Goal: Transaction & Acquisition: Register for event/course

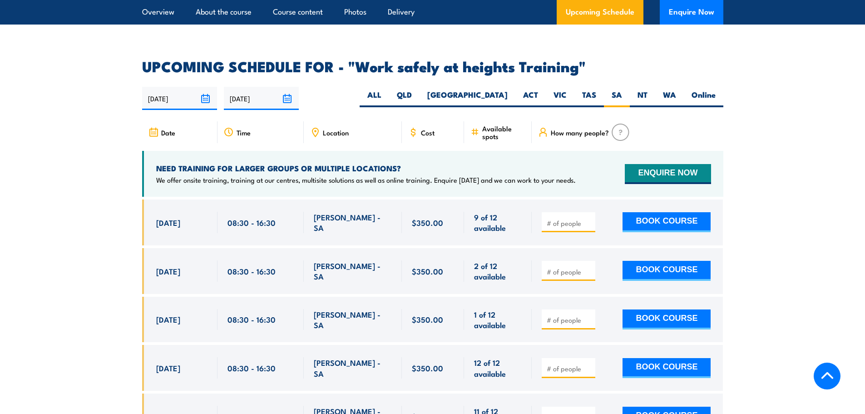
scroll to position [1400, 0]
click at [689, 212] on button "BOOK COURSE" at bounding box center [667, 222] width 88 height 20
type input "1"
click at [588, 218] on input "1" at bounding box center [569, 222] width 45 height 9
click at [678, 212] on button "BOOK COURSE" at bounding box center [667, 222] width 88 height 20
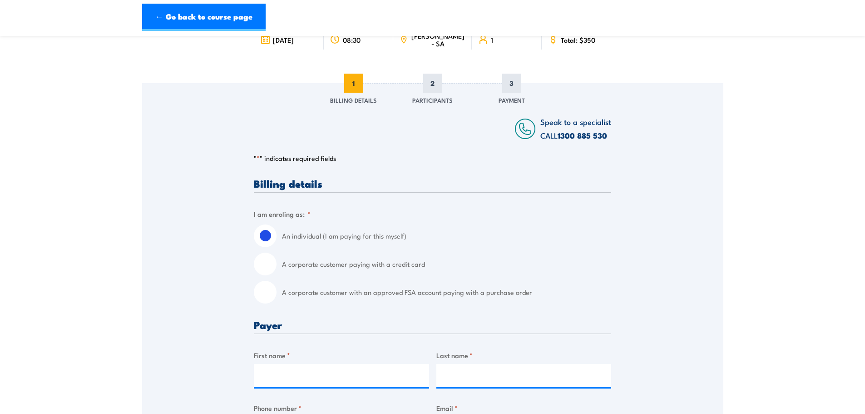
scroll to position [91, 0]
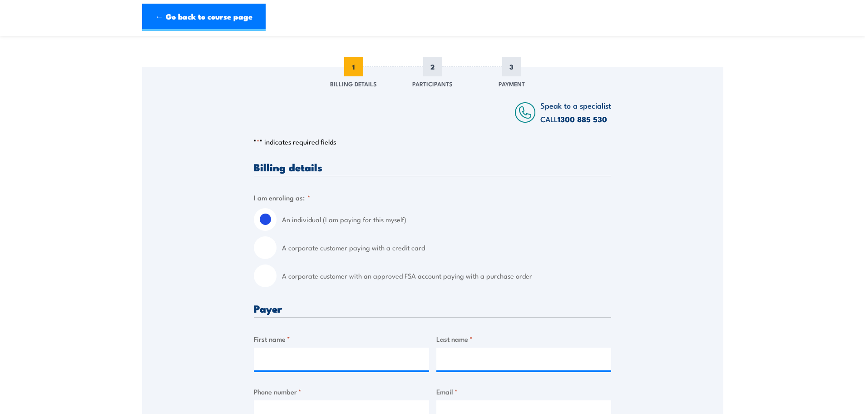
click at [266, 276] on input "A corporate customer with an approved FSA account paying with a purchase order" at bounding box center [265, 275] width 23 height 23
radio input "true"
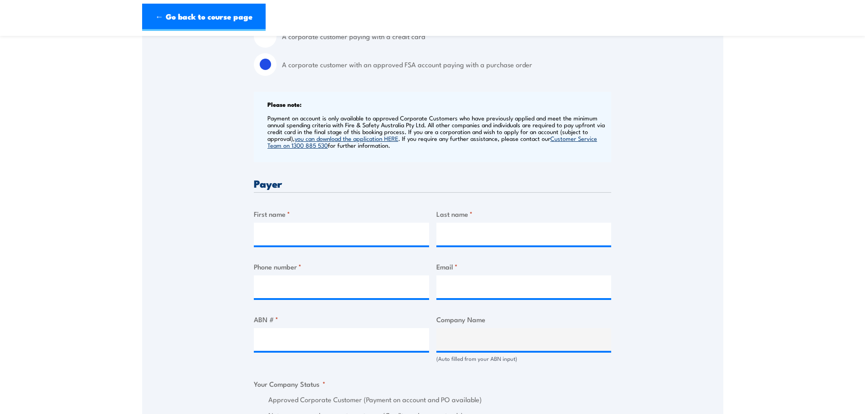
scroll to position [318, 0]
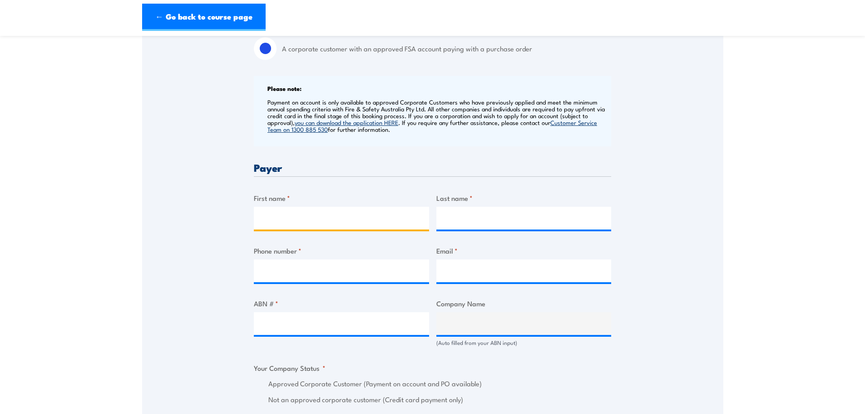
click at [357, 214] on input "First name *" at bounding box center [341, 218] width 175 height 23
drag, startPoint x: 350, startPoint y: 220, endPoint x: 286, endPoint y: 219, distance: 64.1
click at [286, 219] on input "Corey Whittle" at bounding box center [341, 218] width 175 height 23
type input "Corey"
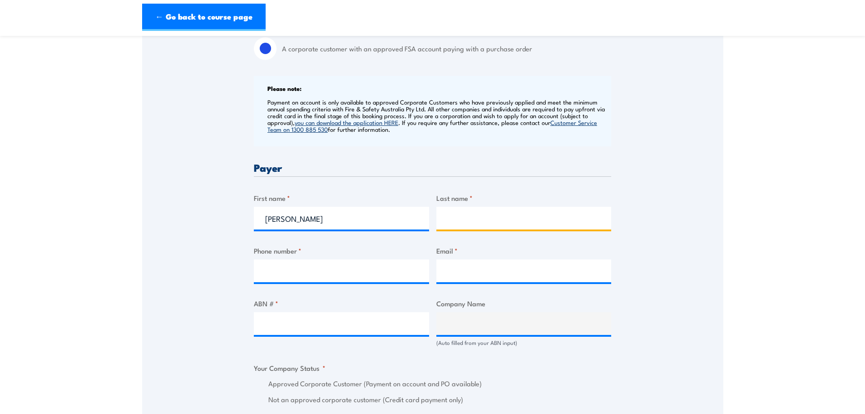
click at [472, 218] on input "Last name *" at bounding box center [524, 218] width 175 height 23
paste input "Whittle"
click at [452, 221] on input "Whittle" at bounding box center [524, 218] width 175 height 23
type input "Whittle"
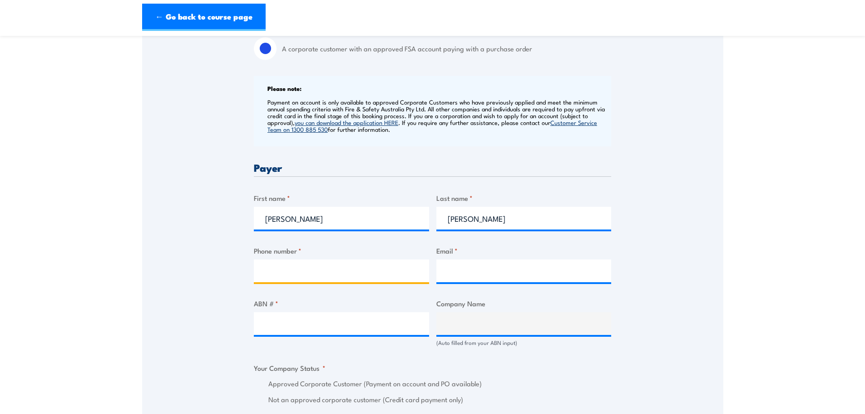
click at [324, 273] on input "Phone number *" at bounding box center [341, 270] width 175 height 23
type input "0413664643"
click at [458, 267] on input "Email *" at bounding box center [524, 270] width 175 height 23
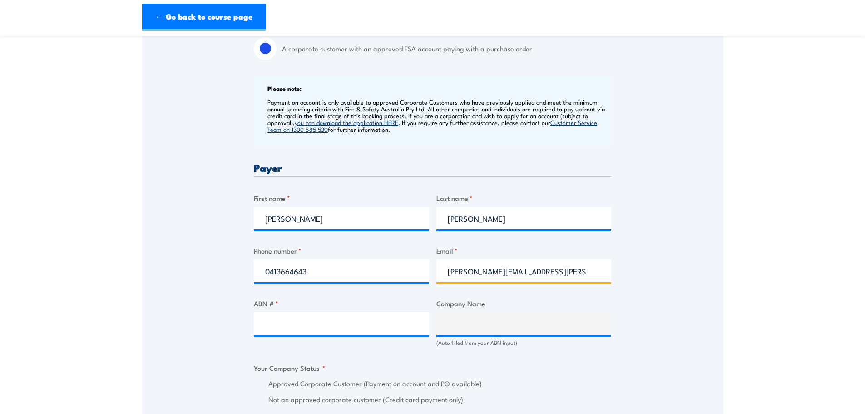
type input "corey.whittle@goodmanfielder.com.au"
click at [348, 326] on input "ABN # *" at bounding box center [341, 323] width 175 height 23
paste input "ABN 35 000 024 546 and"
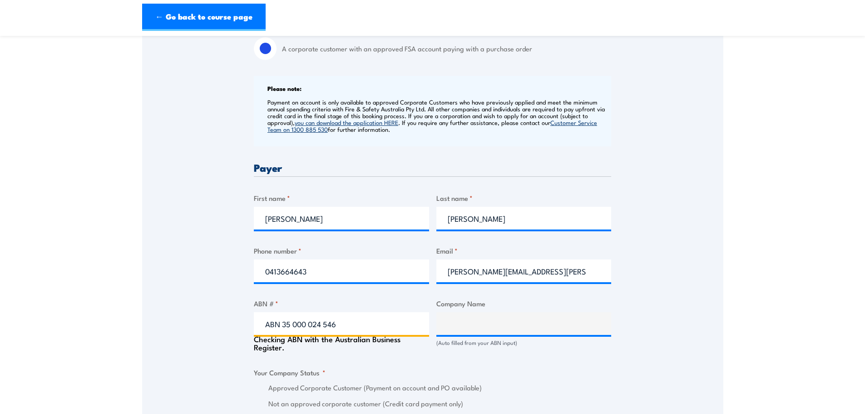
type input "ABN 35 000 024 546"
type input "GOODMAN FIELDER CONSUMER FOODS PTY LIMITED"
radio input "true"
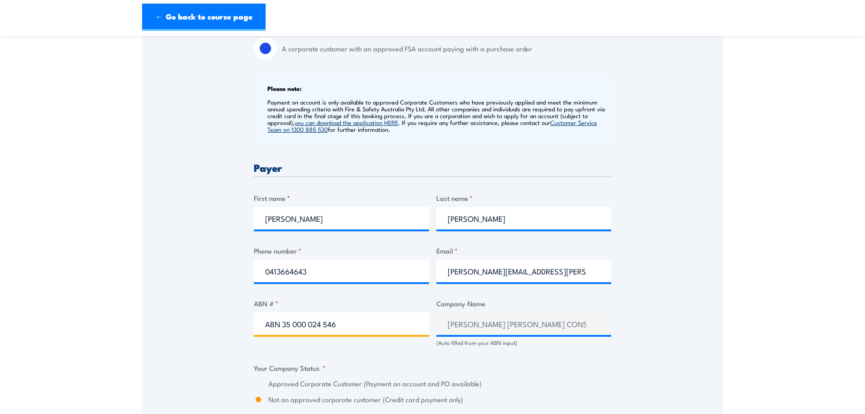
click at [283, 323] on input "ABN 35 000 024 546" at bounding box center [341, 323] width 175 height 23
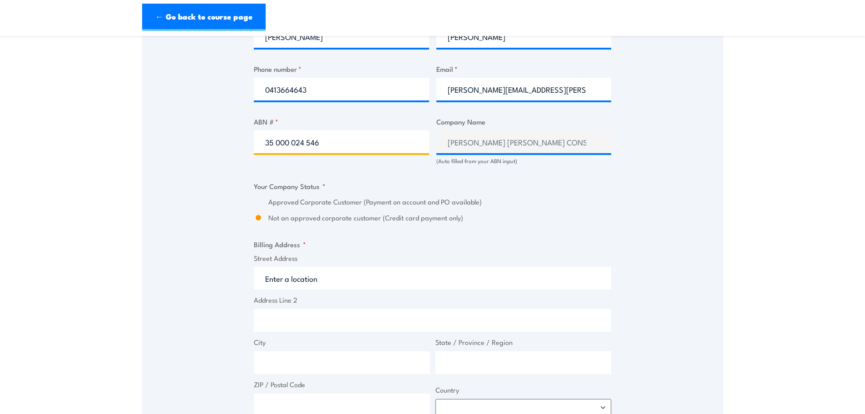
scroll to position [545, 0]
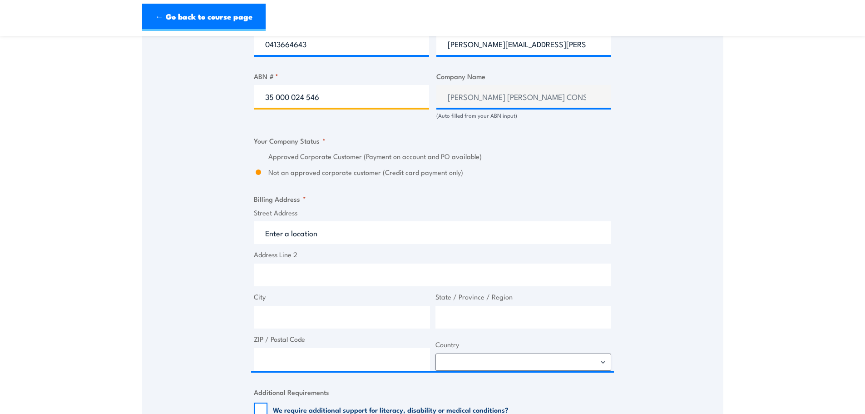
type input "35 000 024 546"
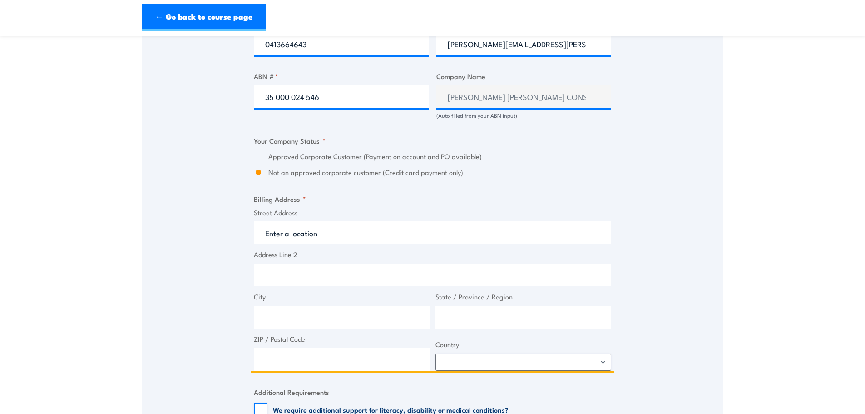
click at [359, 237] on input "Street Address" at bounding box center [433, 232] width 358 height 23
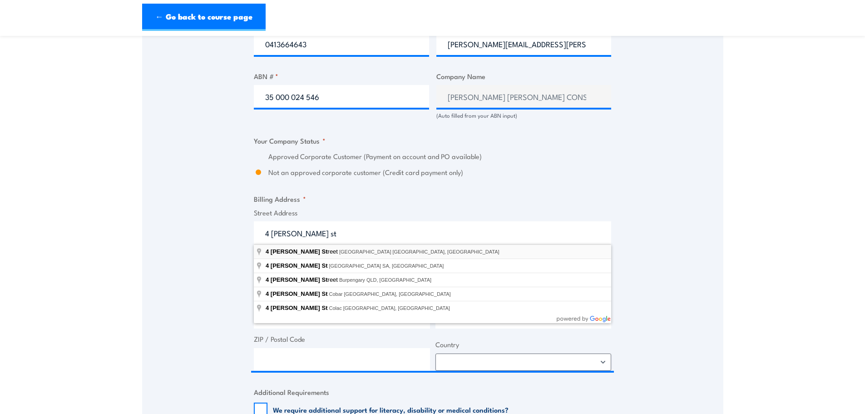
type input "4 Leah Street, Forestville SA, Australia"
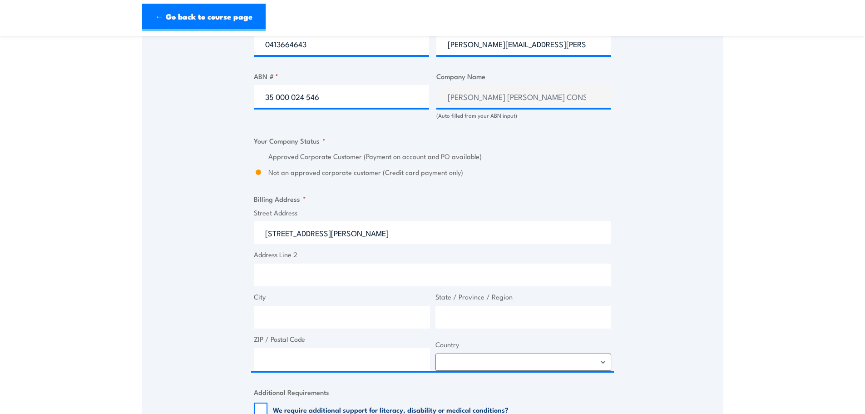
type input "4 Leah St"
type input "Forestville"
type input "South Australia"
type input "5035"
select select "Australia"
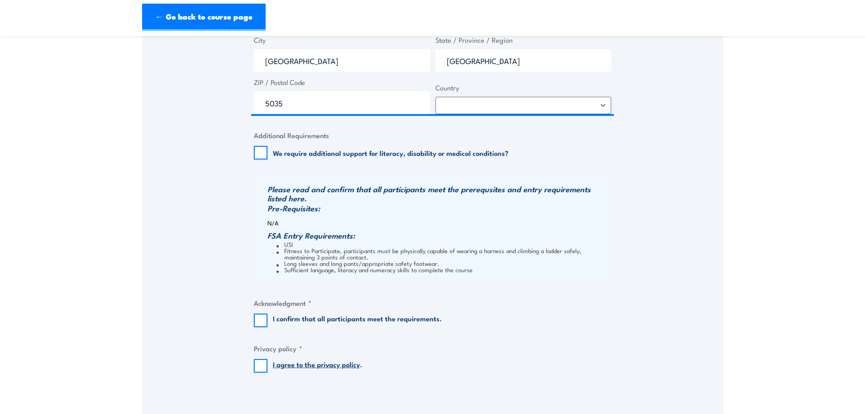
scroll to position [818, 0]
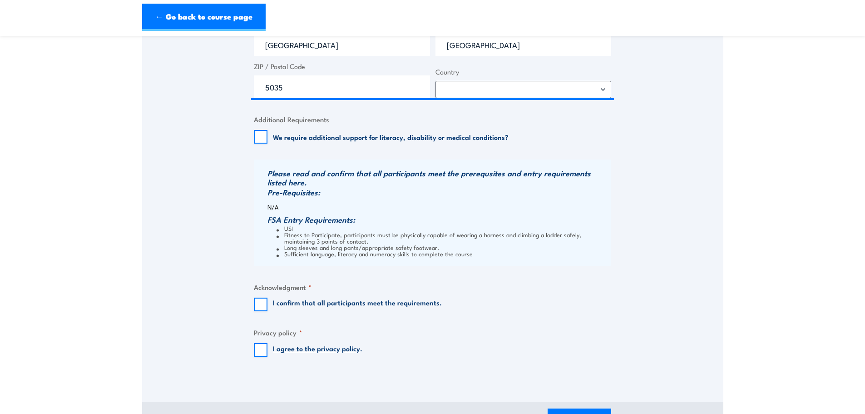
click at [315, 304] on label "I confirm that all participants meet the requirements." at bounding box center [357, 305] width 169 height 14
click at [268, 304] on input "I confirm that all participants meet the requirements." at bounding box center [261, 305] width 14 height 14
checkbox input "true"
click at [317, 348] on link "I agree to the privacy policy" at bounding box center [316, 348] width 87 height 10
click at [258, 353] on input "I agree to the privacy policy ." at bounding box center [261, 350] width 14 height 14
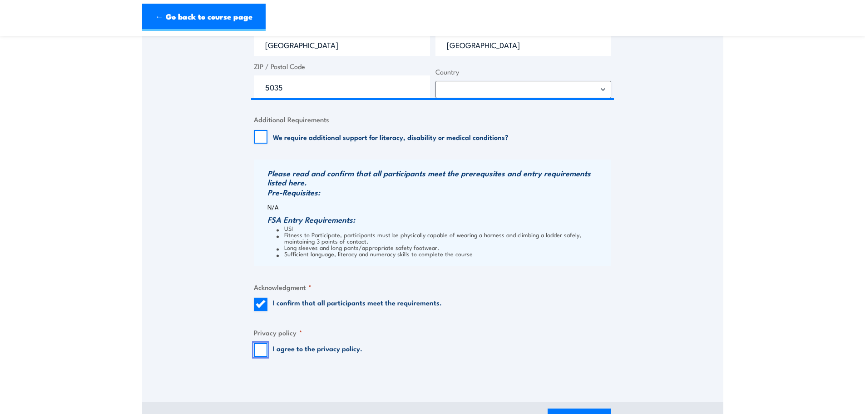
checkbox input "true"
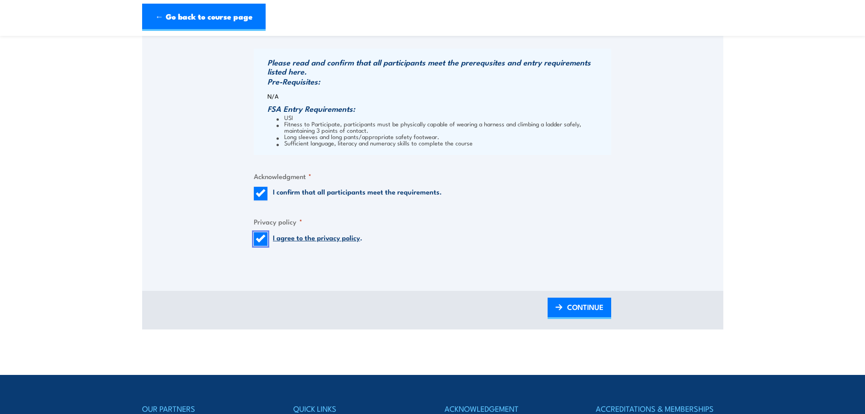
scroll to position [999, 0]
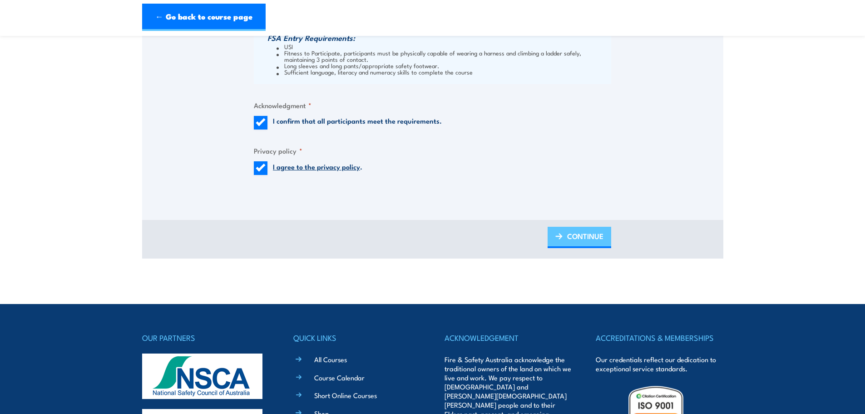
click at [594, 245] on span "CONTINUE" at bounding box center [585, 236] width 36 height 24
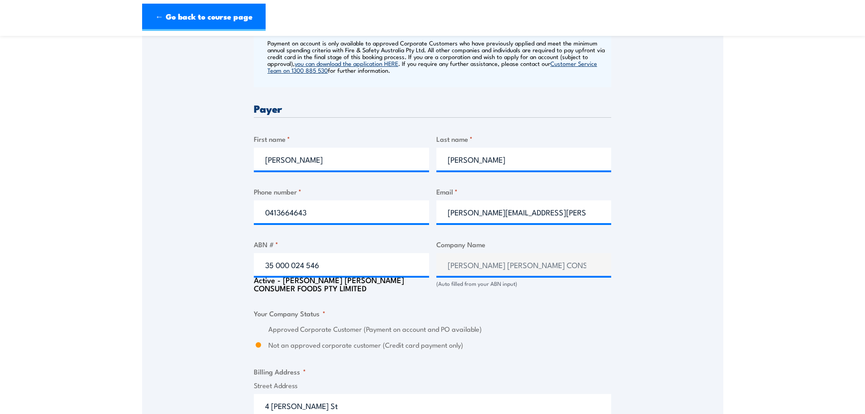
scroll to position [486, 0]
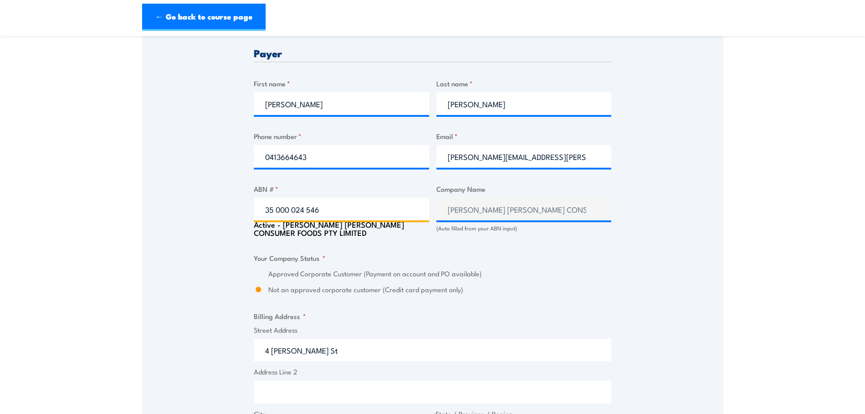
drag, startPoint x: 261, startPoint y: 210, endPoint x: 323, endPoint y: 215, distance: 62.4
click at [323, 215] on input "35 000 024 546" at bounding box center [341, 209] width 175 height 23
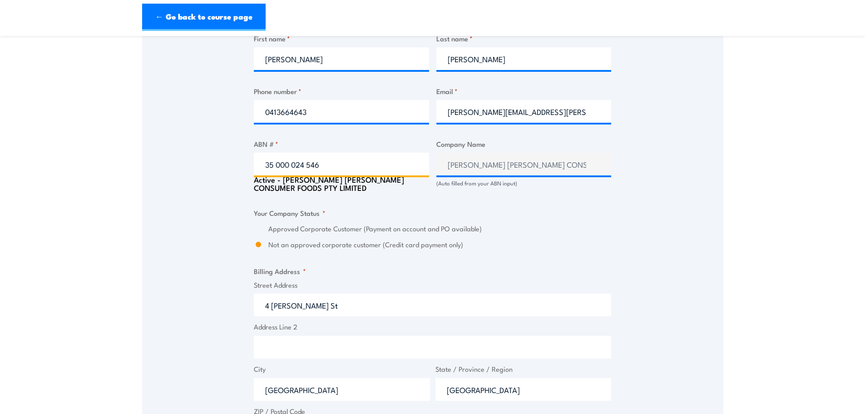
scroll to position [532, 0]
click at [298, 163] on input "35 000 024 546" at bounding box center [341, 163] width 175 height 23
drag, startPoint x: 346, startPoint y: 168, endPoint x: 231, endPoint y: 173, distance: 115.0
click at [231, 173] on div "Speak to a specialist CALL 1300 885 530 CALL 1300 885 530 There was a problem w…" at bounding box center [432, 173] width 581 height 1094
type input "45 004 205 449"
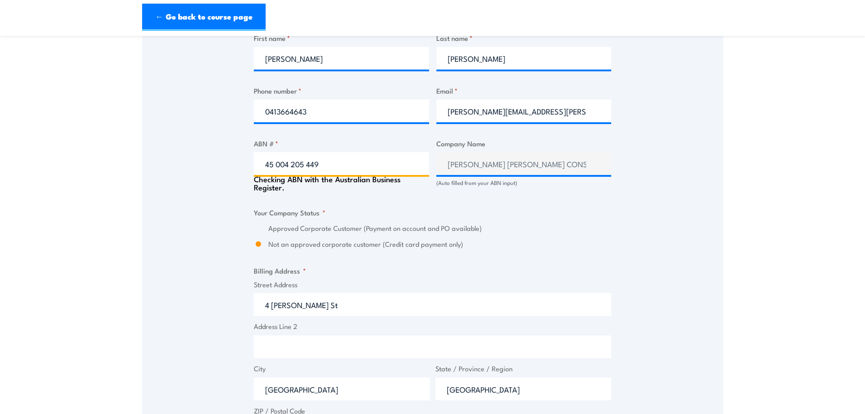
click at [409, 164] on input "45 004 205 449" at bounding box center [341, 163] width 175 height 23
type input "QUALITY BAKERS AUSTRALIA PTY LIMITED"
radio input "true"
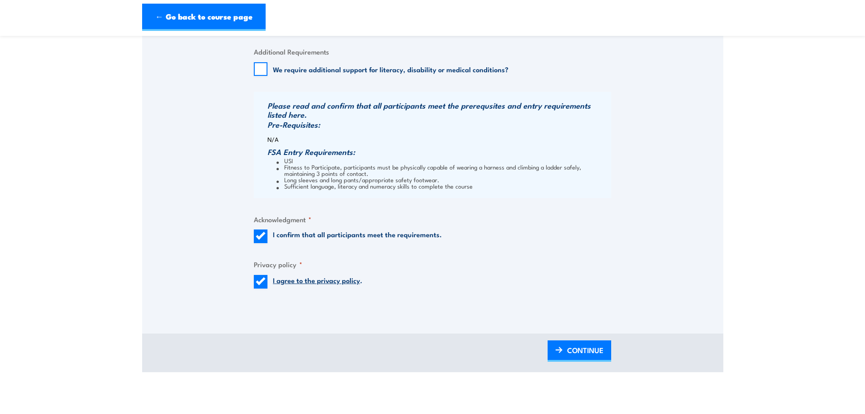
scroll to position [940, 0]
click at [572, 348] on span "CONTINUE" at bounding box center [585, 349] width 36 height 24
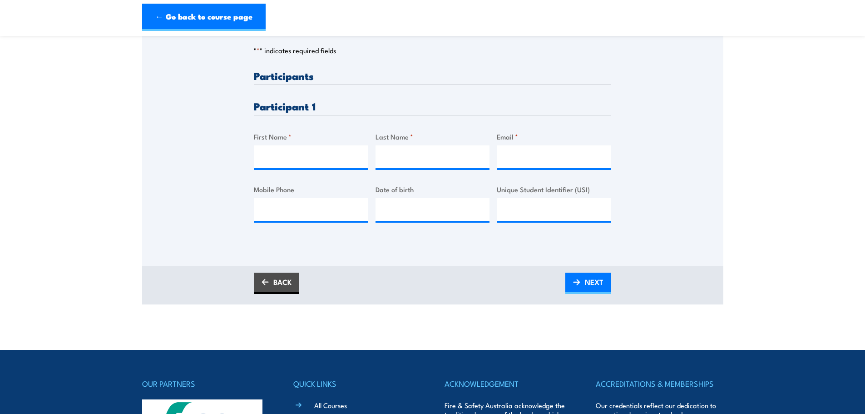
scroll to position [208, 0]
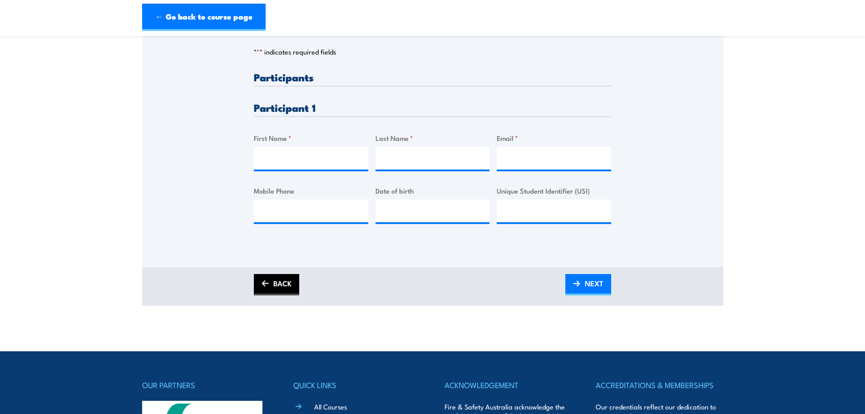
click at [272, 281] on link "BACK" at bounding box center [276, 284] width 45 height 21
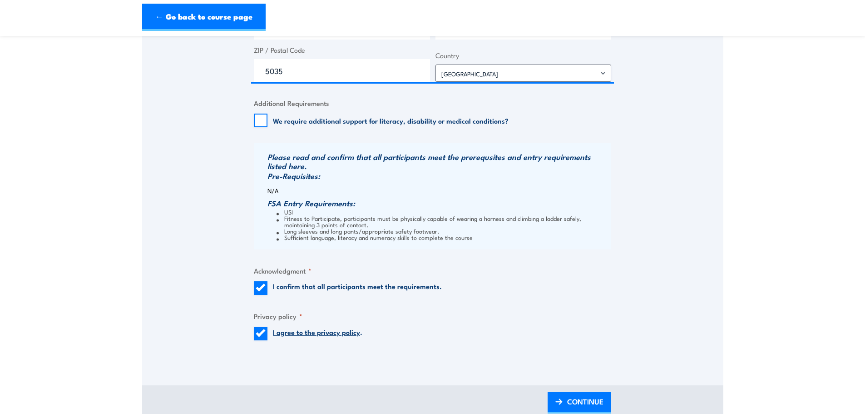
scroll to position [909, 0]
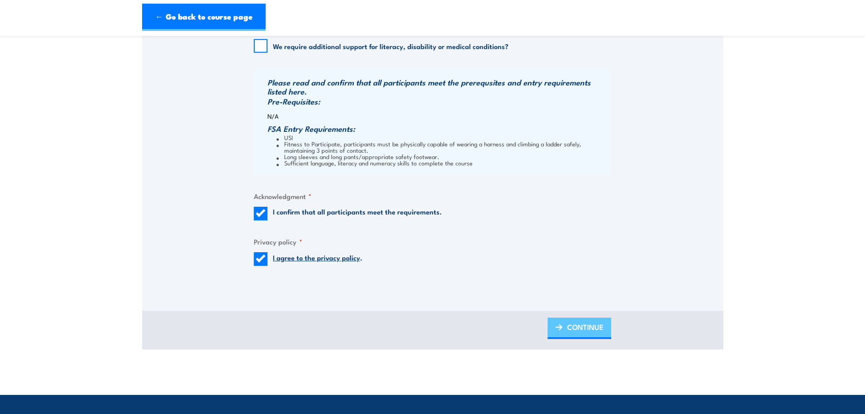
click at [582, 327] on span "CONTINUE" at bounding box center [585, 327] width 36 height 24
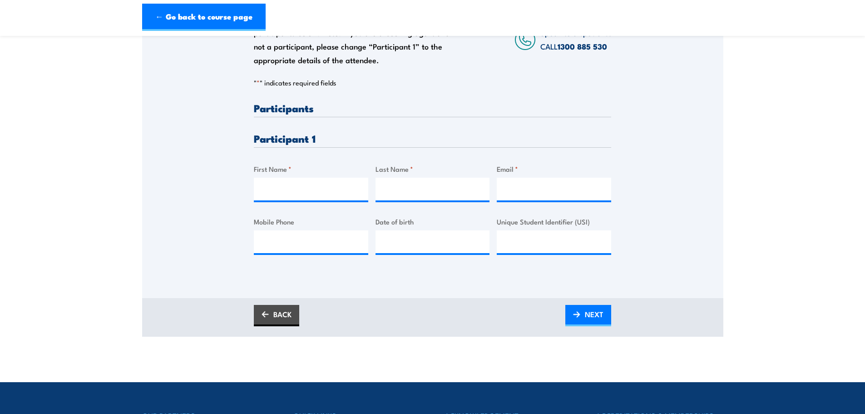
scroll to position [182, 0]
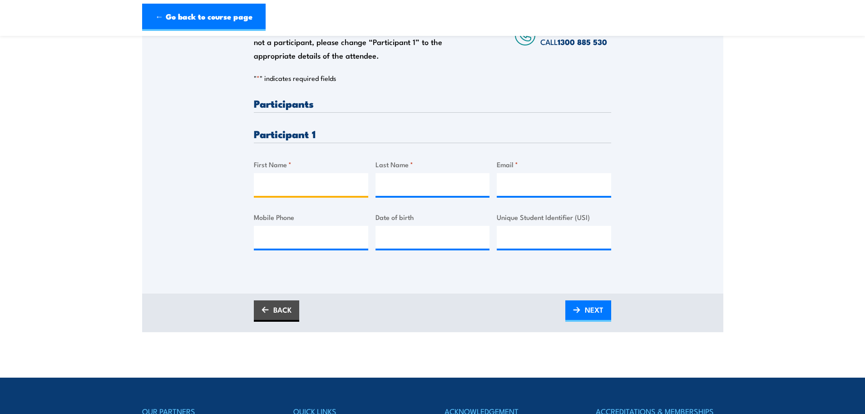
click at [324, 180] on input "First Name *" at bounding box center [311, 184] width 114 height 23
type input "Corey"
type input "Whittle"
type input "corey.whittle@goodmanfielder.com.au"
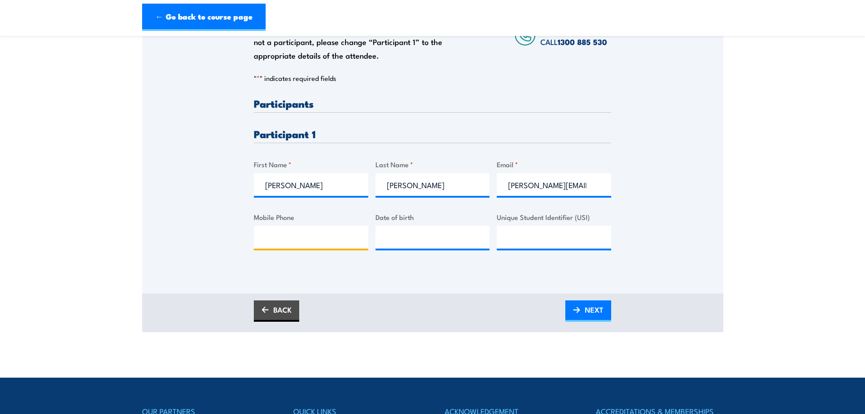
type input "0413664643"
click at [447, 243] on input "__/__/____" at bounding box center [433, 237] width 114 height 23
type input "15/07/1978"
click at [560, 242] on input "Unique Student Identifier (USI)" at bounding box center [554, 237] width 114 height 23
click at [521, 232] on input "Unique Student Identifier (USI)" at bounding box center [554, 237] width 114 height 23
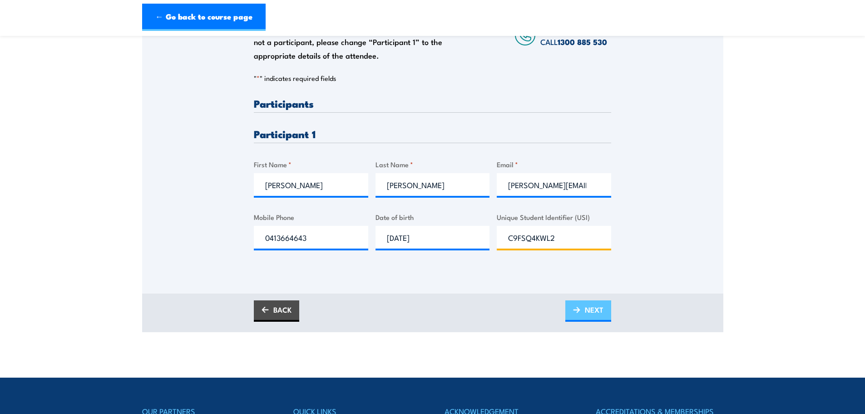
type input "C9FSQ4KWL2"
click at [586, 310] on span "NEXT" at bounding box center [594, 310] width 19 height 24
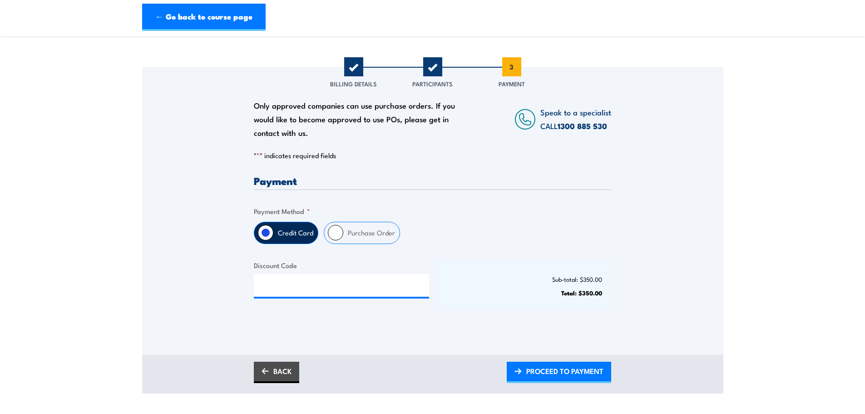
scroll to position [0, 0]
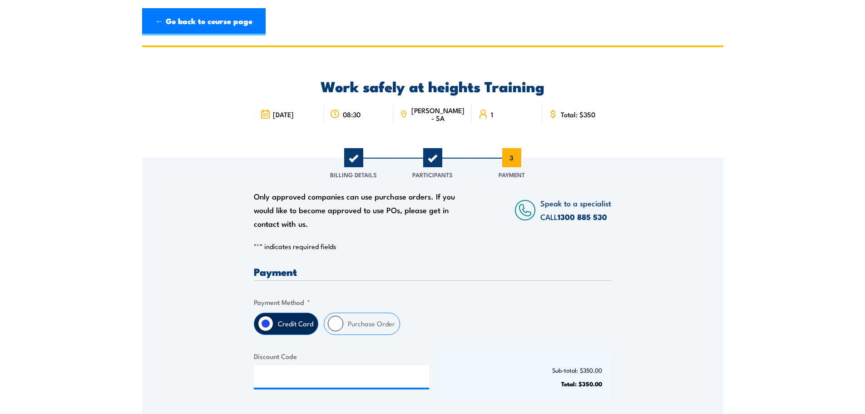
click at [382, 327] on label "Purchase Order" at bounding box center [371, 323] width 56 height 21
click at [343, 327] on input "Purchase Order" at bounding box center [335, 323] width 15 height 15
radio input "true"
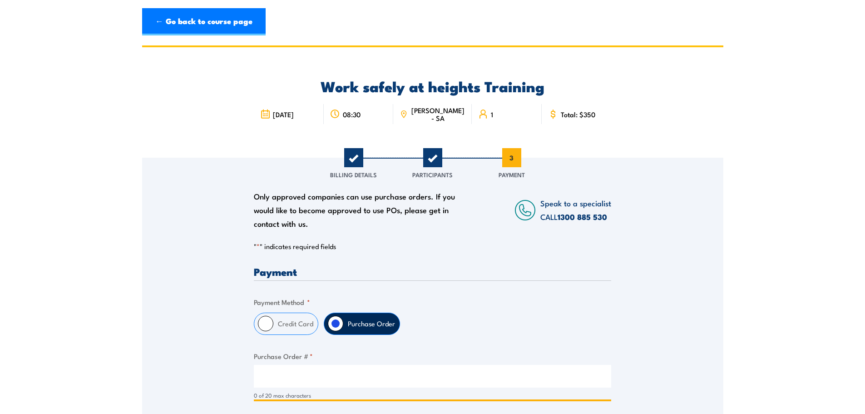
click at [367, 378] on input "Purchase Order # *" at bounding box center [433, 376] width 358 height 23
paste input "4506638317"
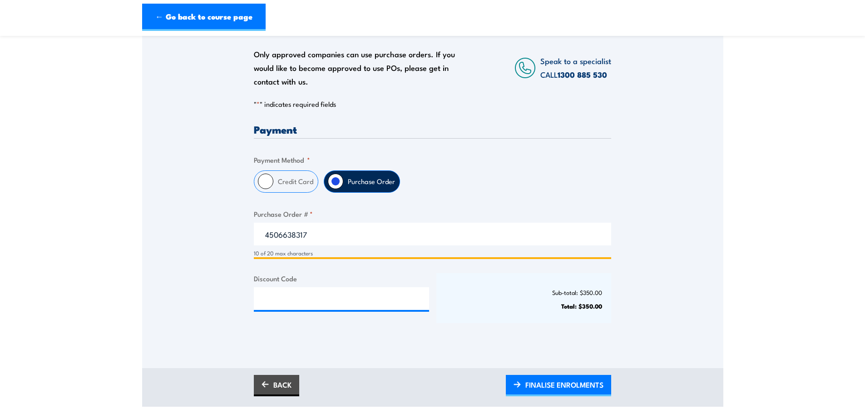
scroll to position [182, 0]
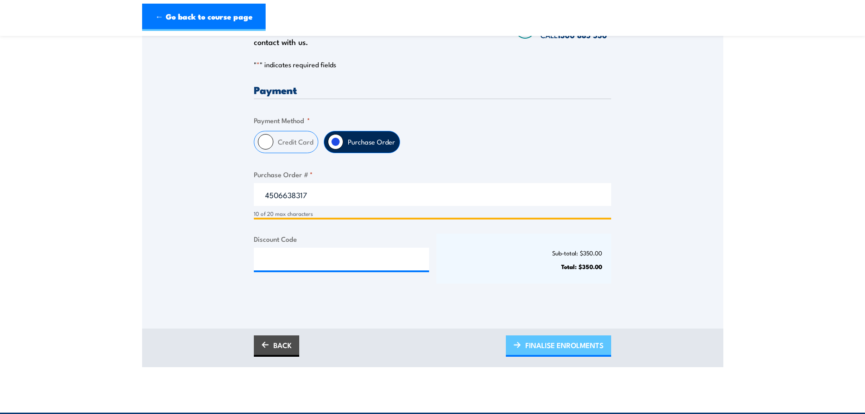
type input "4506638317"
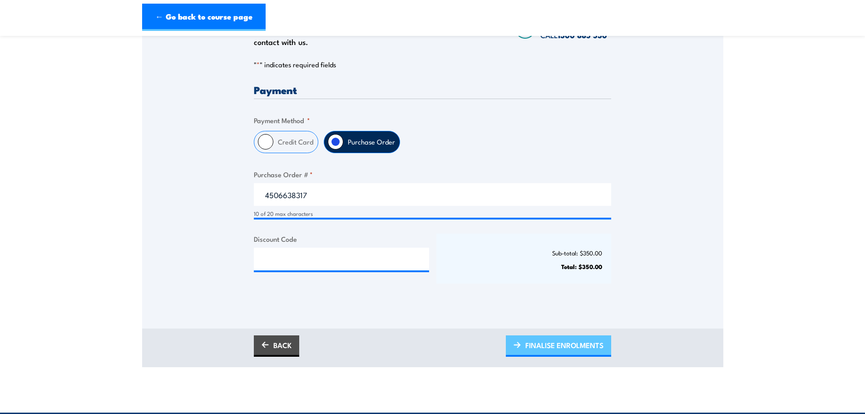
click at [587, 342] on span "FINALISE ENROLMENTS" at bounding box center [565, 345] width 78 height 24
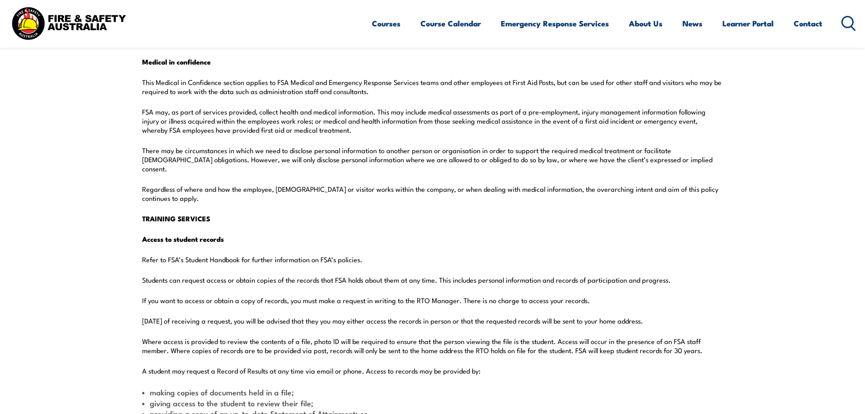
scroll to position [1766, 0]
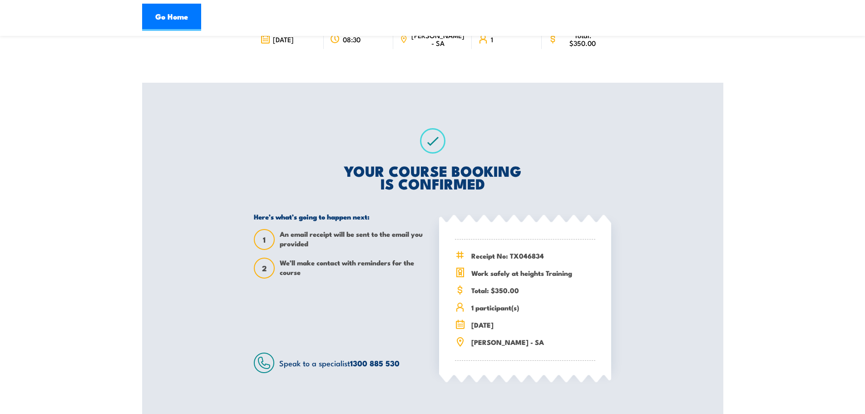
scroll to position [91, 0]
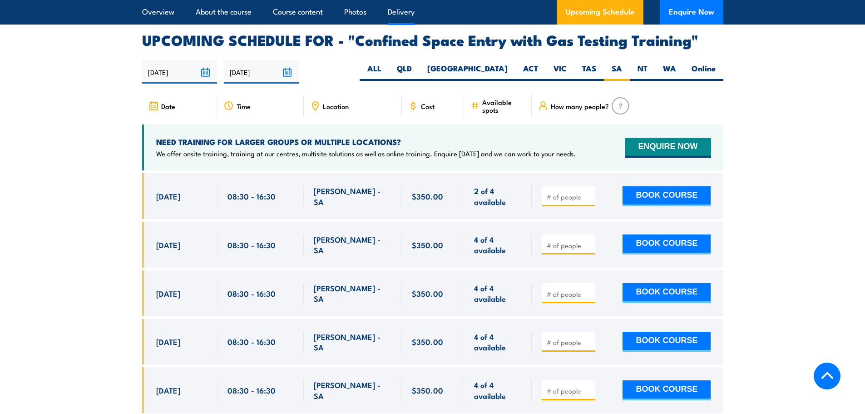
scroll to position [1679, 0]
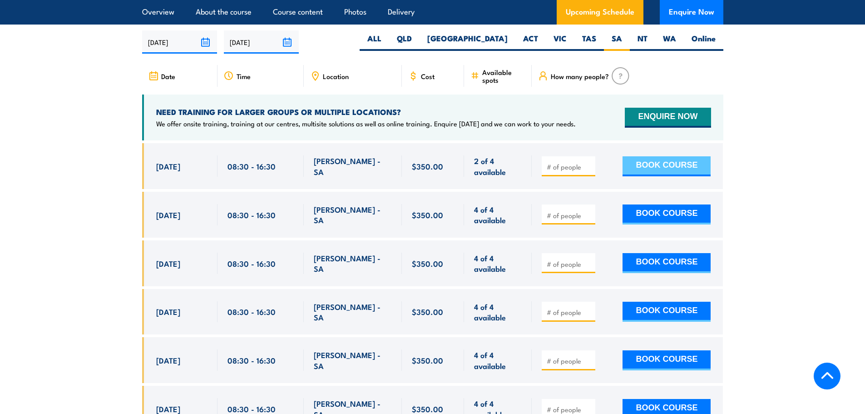
click at [647, 168] on button "BOOK COURSE" at bounding box center [667, 166] width 88 height 20
type input "1"
click at [588, 162] on input "1" at bounding box center [569, 166] width 45 height 9
click at [651, 164] on button "BOOK COURSE" at bounding box center [667, 166] width 88 height 20
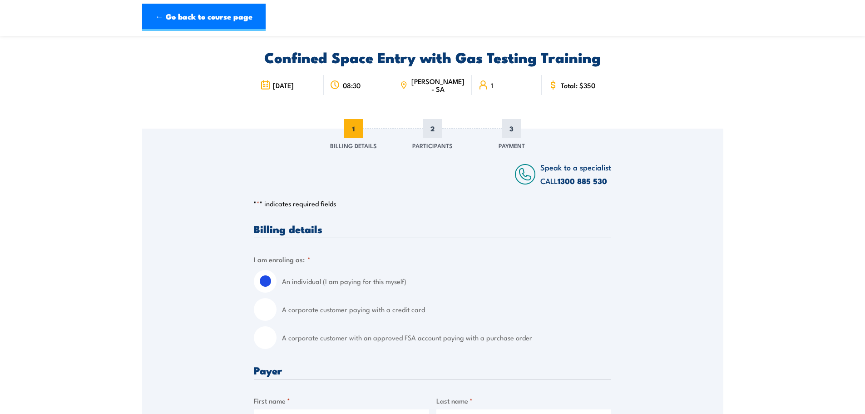
scroll to position [45, 0]
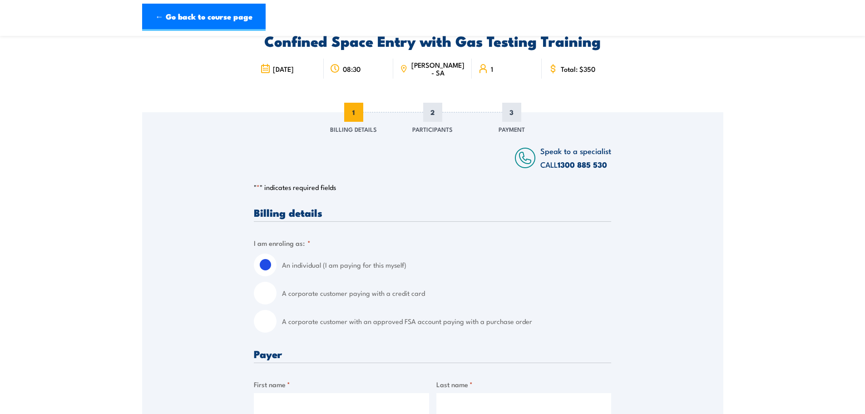
click at [376, 320] on label "A corporate customer with an approved FSA account paying with a purchase order" at bounding box center [446, 321] width 329 height 23
click at [277, 320] on input "A corporate customer with an approved FSA account paying with a purchase order" at bounding box center [265, 321] width 23 height 23
radio input "true"
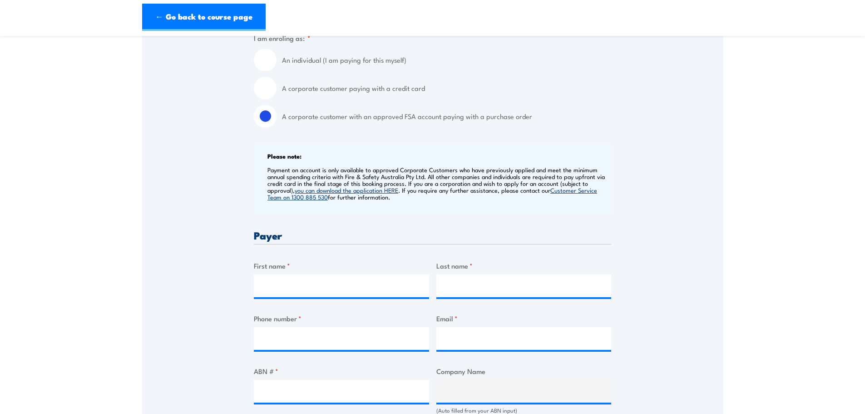
scroll to position [318, 0]
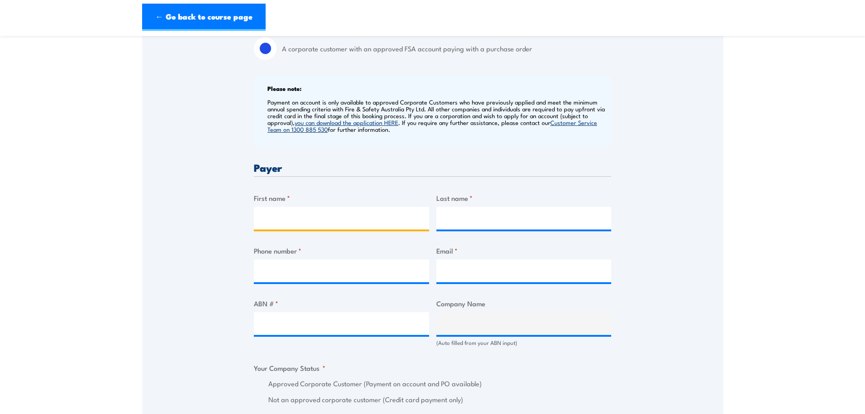
click at [328, 214] on input "First name *" at bounding box center [341, 218] width 175 height 23
type input "Corey"
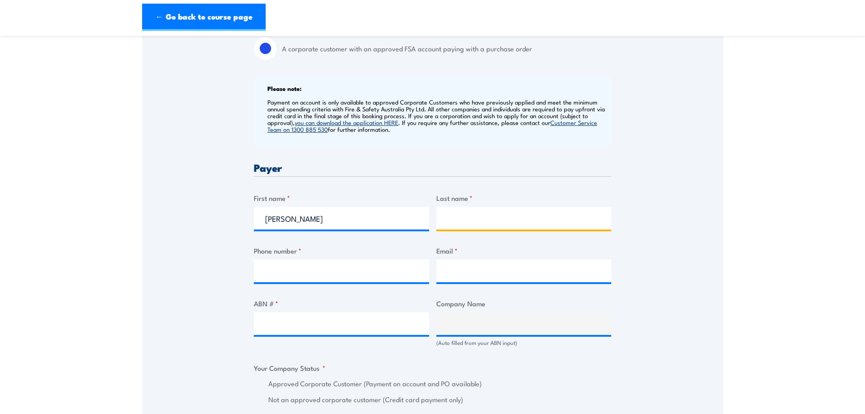
type input "Whittle"
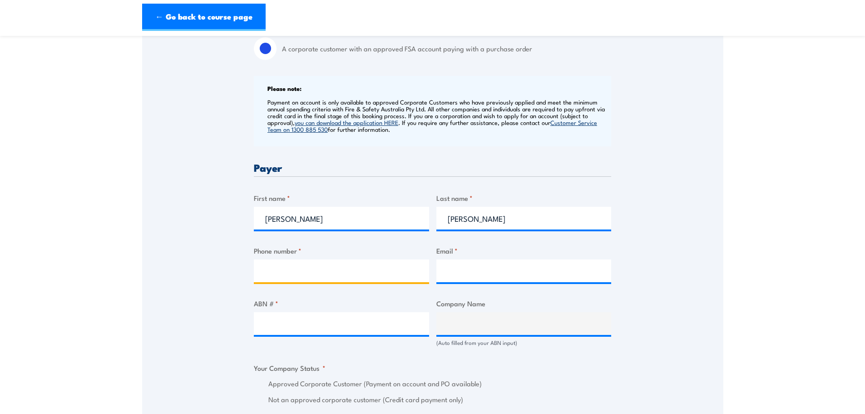
type input "0413664643"
type input "corey.whittle@goodmanfielder.com.au"
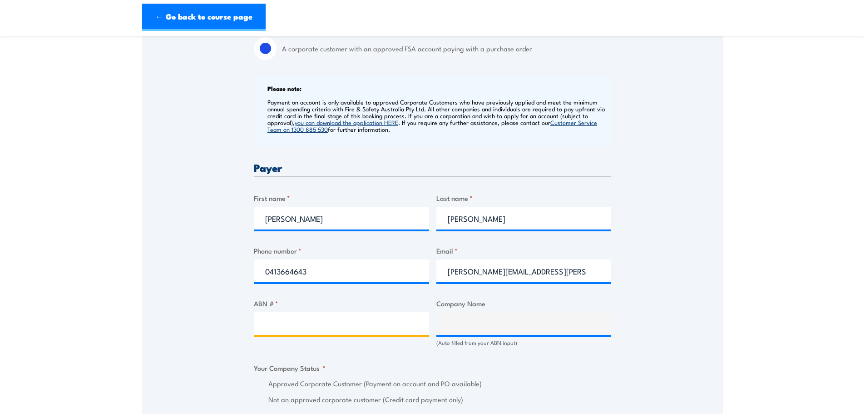
click at [343, 326] on input "ABN # *" at bounding box center [341, 323] width 175 height 23
type input "45 004 205 449"
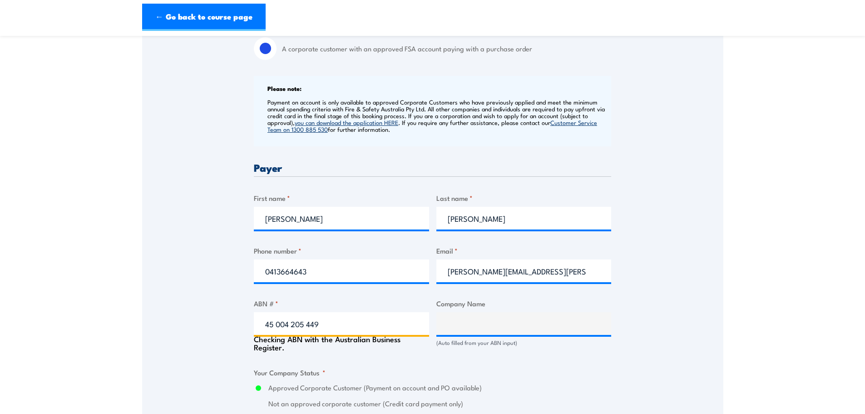
type input "QUALITY BAKERS AUSTRALIA PTY LIMITED"
radio input "true"
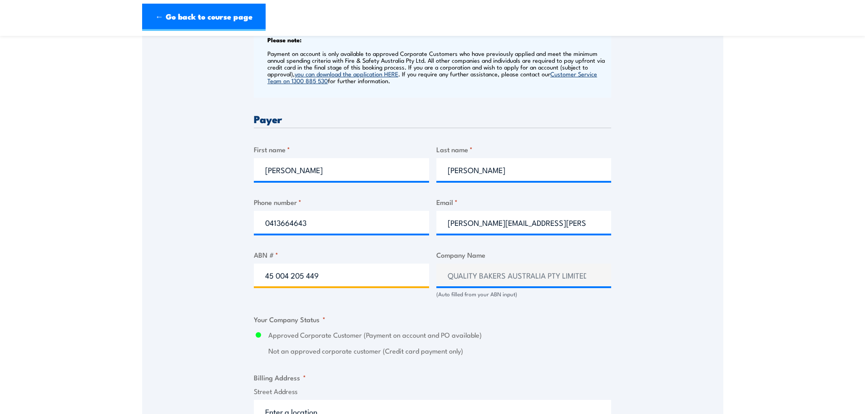
scroll to position [500, 0]
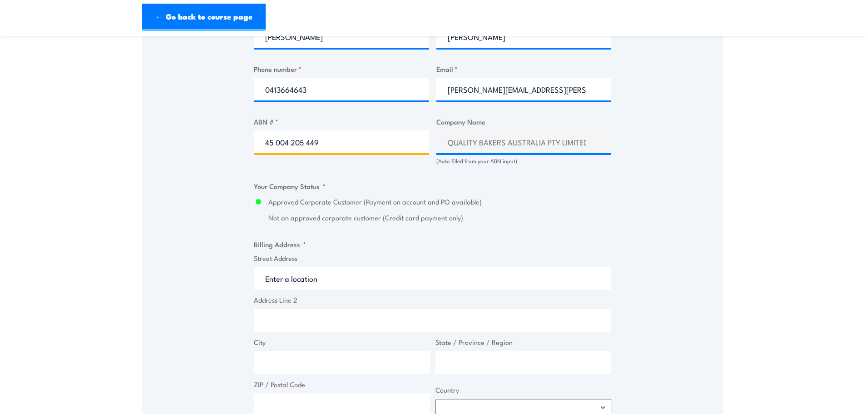
type input "45 004 205 449"
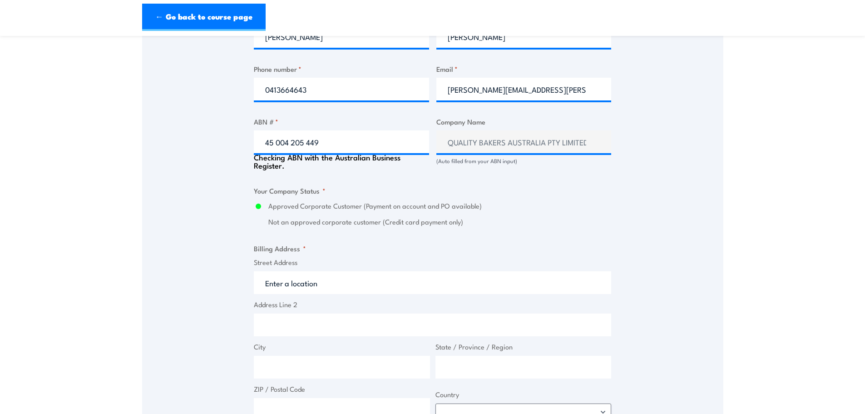
click at [329, 282] on input "Street Address" at bounding box center [433, 282] width 358 height 23
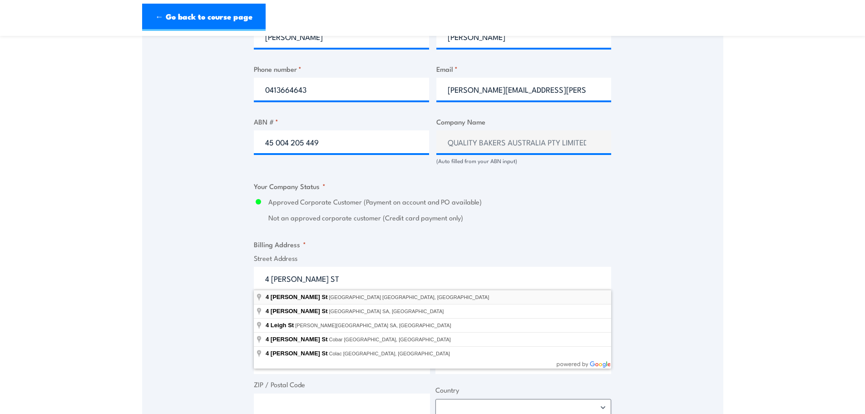
type input "4 Leah St, Forestville SA, Australia"
type input "4 Leah St"
type input "Forestville"
type input "South Australia"
type input "5035"
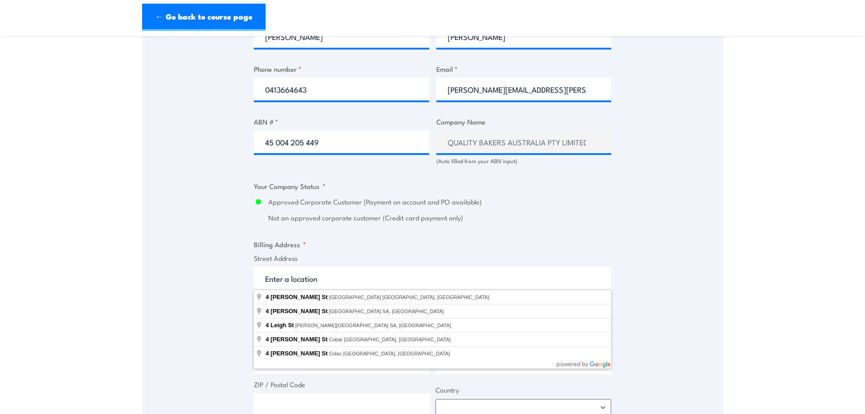
select select "Australia"
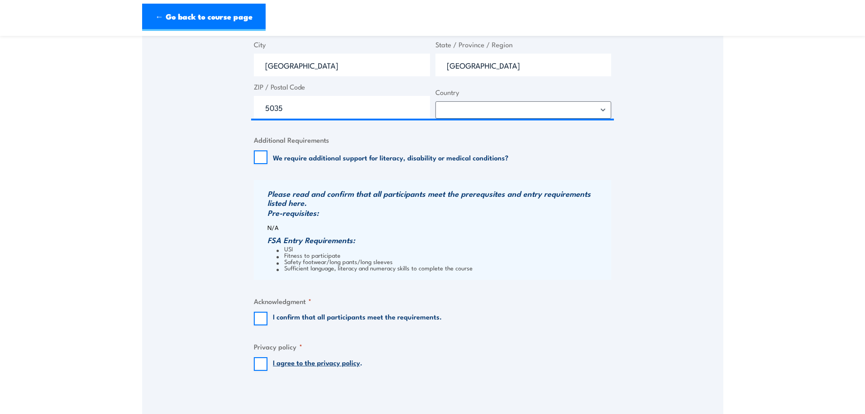
scroll to position [818, 0]
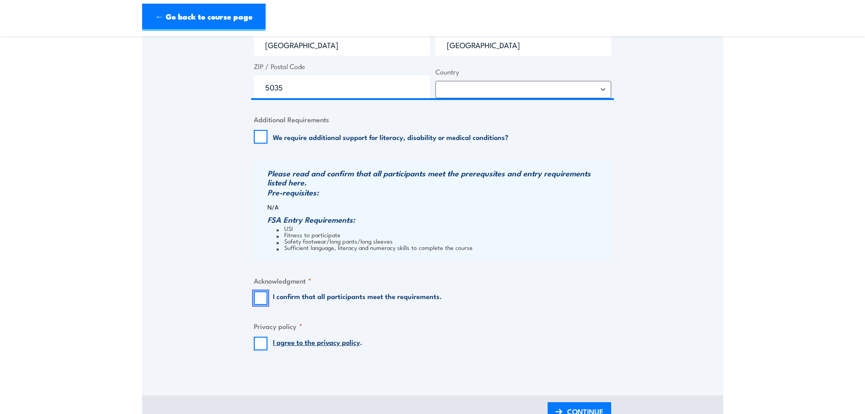
click at [260, 298] on input "I confirm that all participants meet the requirements." at bounding box center [261, 298] width 14 height 14
checkbox input "true"
click at [263, 343] on input "I agree to the privacy policy ." at bounding box center [261, 344] width 14 height 14
checkbox input "true"
click at [591, 410] on span "CONTINUE" at bounding box center [585, 411] width 36 height 24
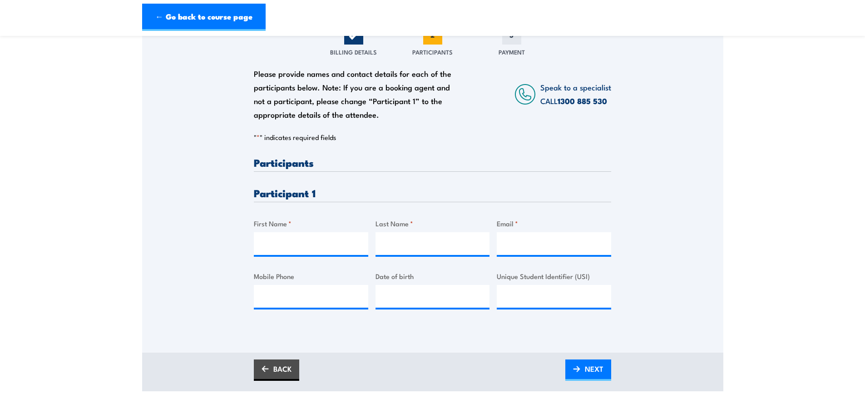
scroll to position [136, 0]
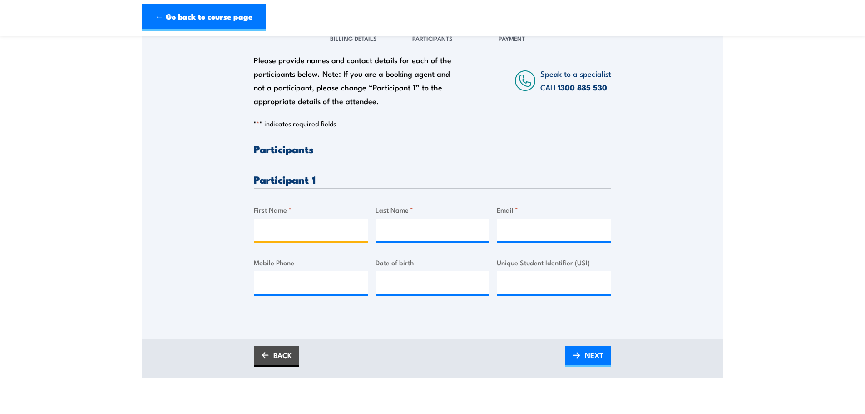
click at [309, 233] on input "First Name *" at bounding box center [311, 230] width 114 height 23
type input "Corey"
type input "Whittle"
type input "corey.whittle@goodmanfielder.com.au"
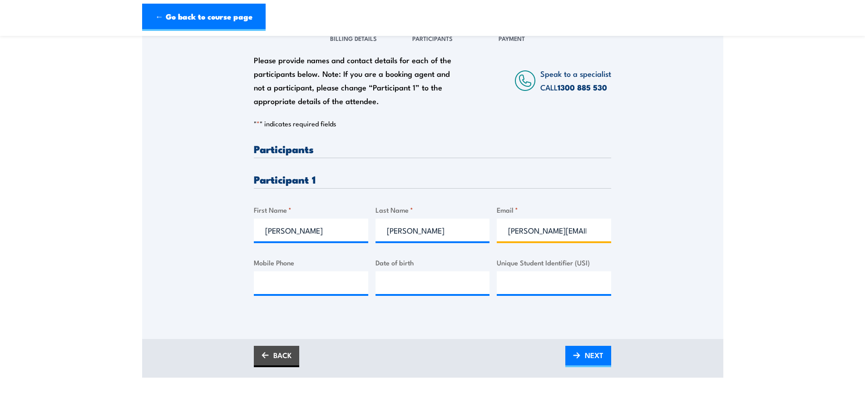
type input "0413664643"
click at [452, 289] on input "__/__/____" at bounding box center [433, 282] width 114 height 23
type input "15/07/1978"
click at [569, 287] on input "Unique Student Identifier (USI)" at bounding box center [554, 282] width 114 height 23
drag, startPoint x: 553, startPoint y: 284, endPoint x: 474, endPoint y: 283, distance: 79.5
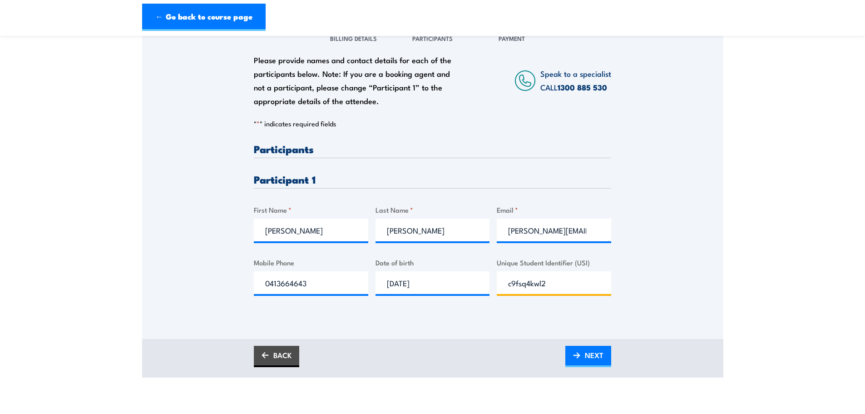
click at [474, 283] on div "Please provide names and contact details for each of the participants below. No…" at bounding box center [433, 227] width 358 height 166
click at [534, 283] on input "C9FSQ4KWL2" at bounding box center [554, 282] width 114 height 23
click at [532, 284] on input "C9FSQ4KWL2" at bounding box center [554, 282] width 114 height 23
type input "C9FSQ4KWL2"
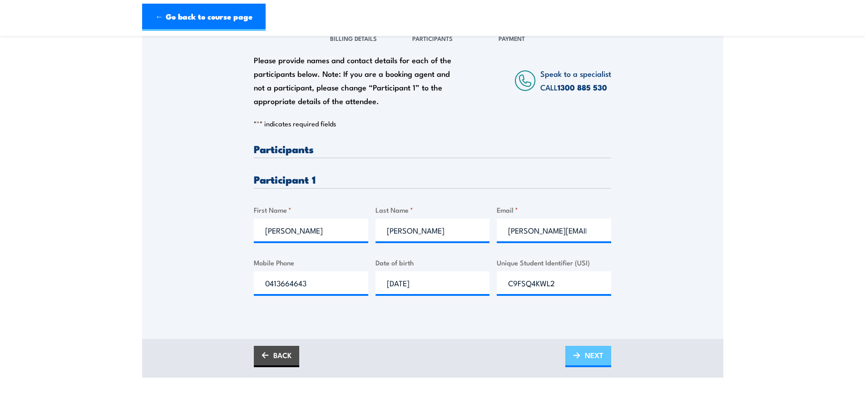
click at [601, 353] on span "NEXT" at bounding box center [594, 355] width 19 height 24
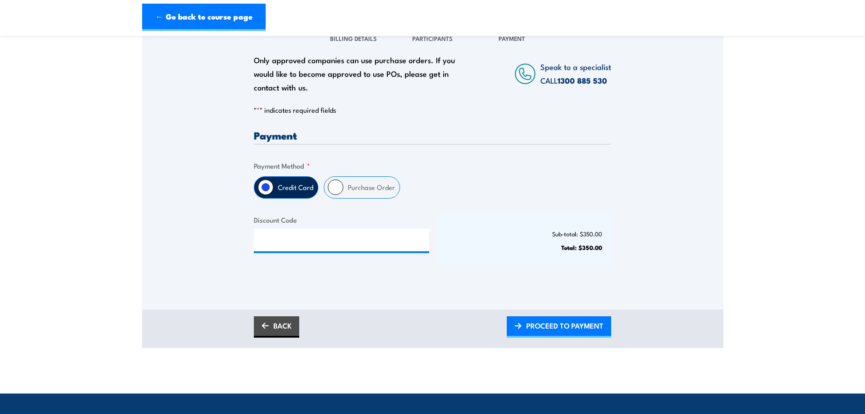
click at [367, 191] on label "Purchase Order" at bounding box center [371, 187] width 56 height 21
click at [343, 191] on input "Purchase Order" at bounding box center [335, 186] width 15 height 15
radio input "true"
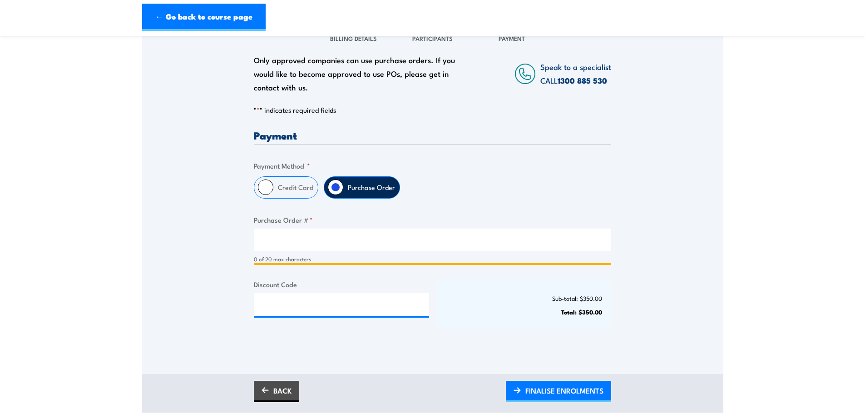
click at [364, 248] on input "Purchase Order # *" at bounding box center [433, 240] width 358 height 23
paste input "4506638317"
type input "4506638317"
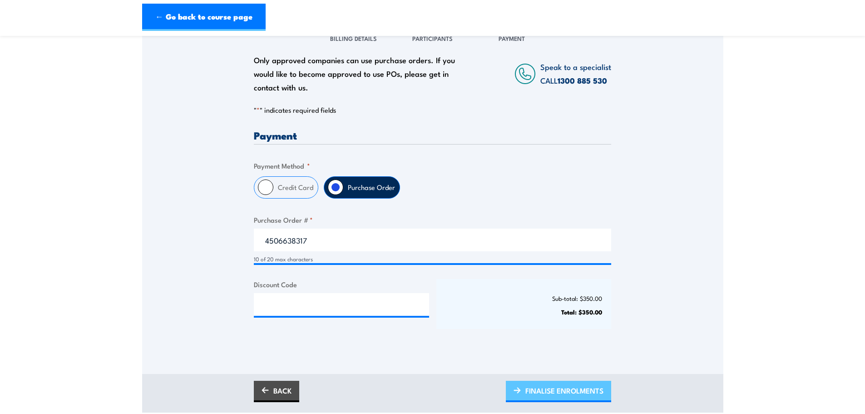
click at [568, 393] on span "FINALISE ENROLMENTS" at bounding box center [565, 390] width 78 height 24
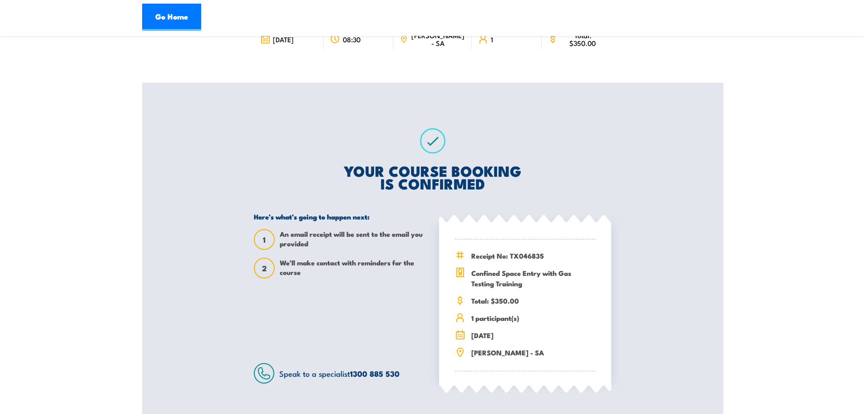
scroll to position [91, 0]
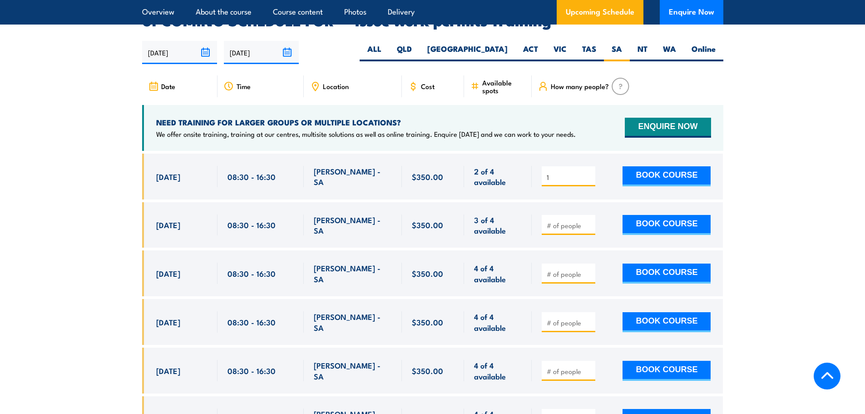
type input "1"
click at [587, 173] on input "1" at bounding box center [569, 177] width 45 height 9
click at [667, 166] on button "BOOK COURSE" at bounding box center [667, 176] width 88 height 20
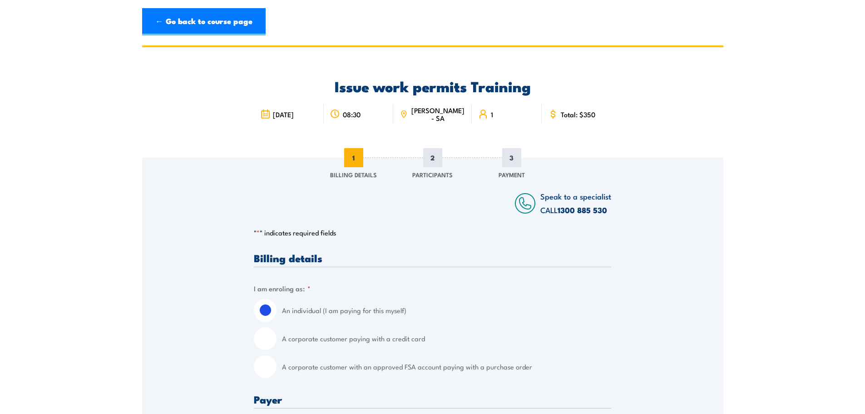
click at [368, 370] on label "A corporate customer with an approved FSA account paying with a purchase order" at bounding box center [446, 366] width 329 height 23
click at [277, 370] on input "A corporate customer with an approved FSA account paying with a purchase order" at bounding box center [265, 366] width 23 height 23
radio input "true"
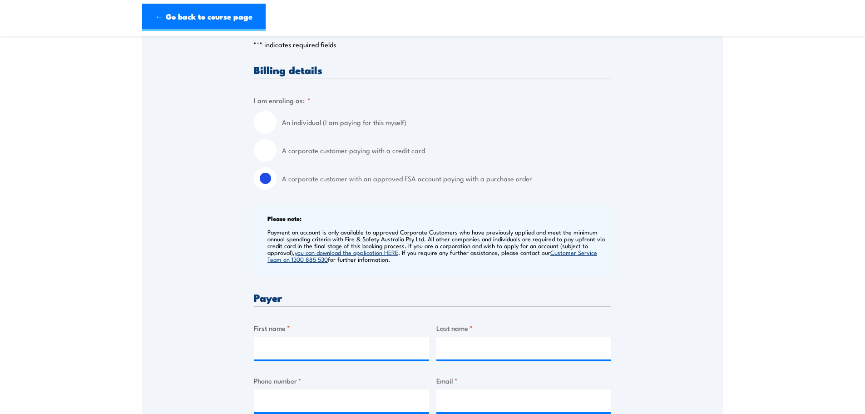
scroll to position [227, 0]
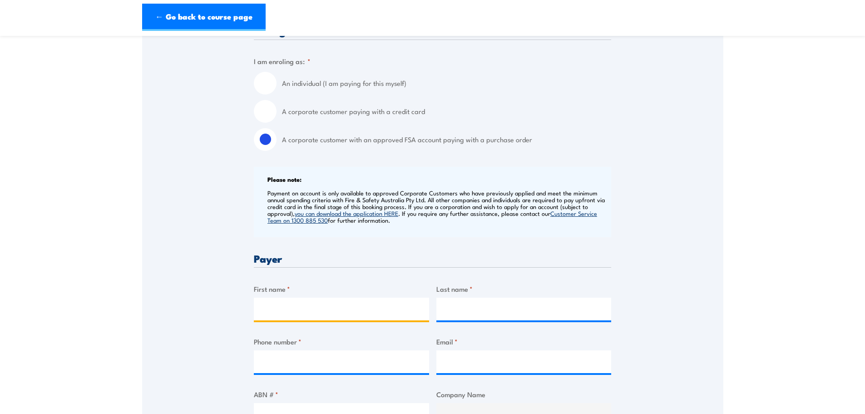
click at [326, 312] on input "First name *" at bounding box center [341, 309] width 175 height 23
type input "Corey"
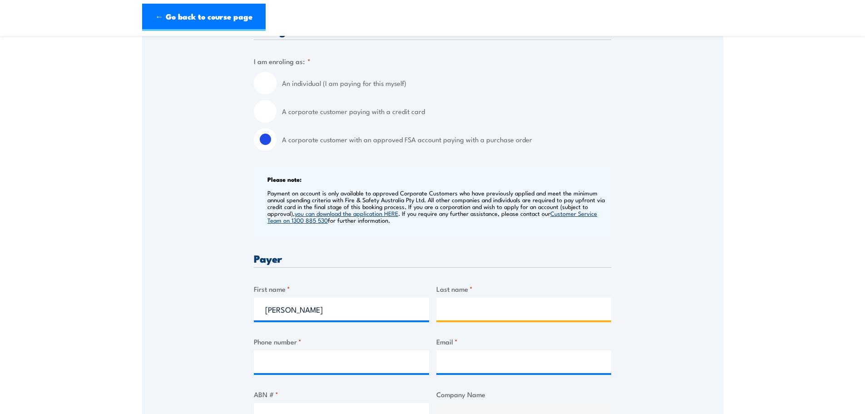
type input "Whittle"
type input "0413664643"
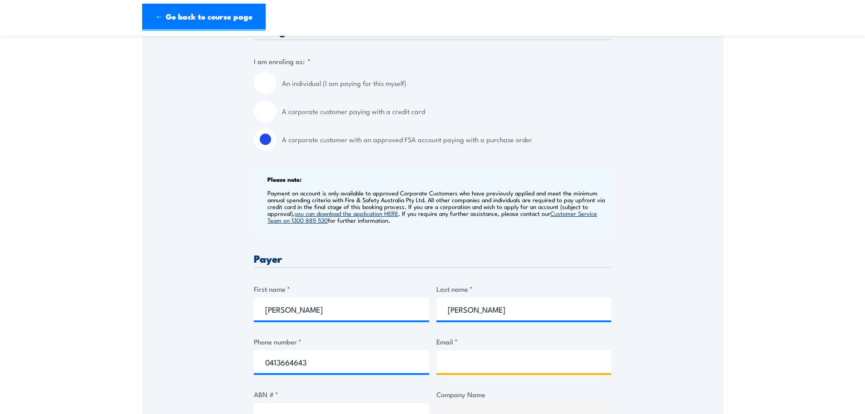
type input "corey.whittle@goodmanfielder.com.au"
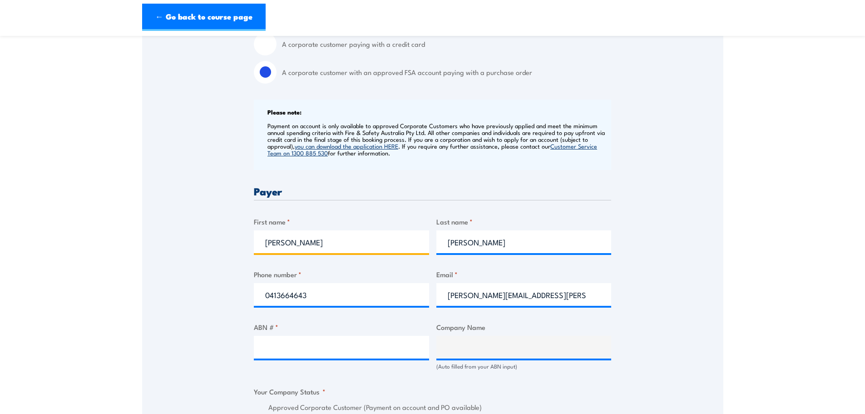
scroll to position [363, 0]
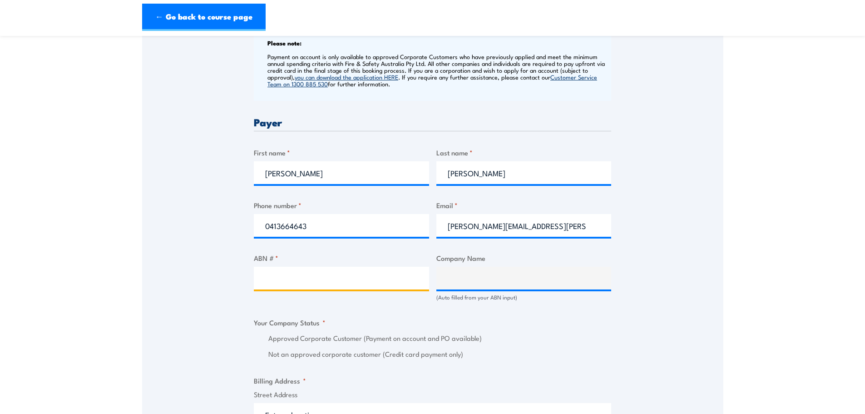
click at [335, 278] on input "ABN # *" at bounding box center [341, 278] width 175 height 23
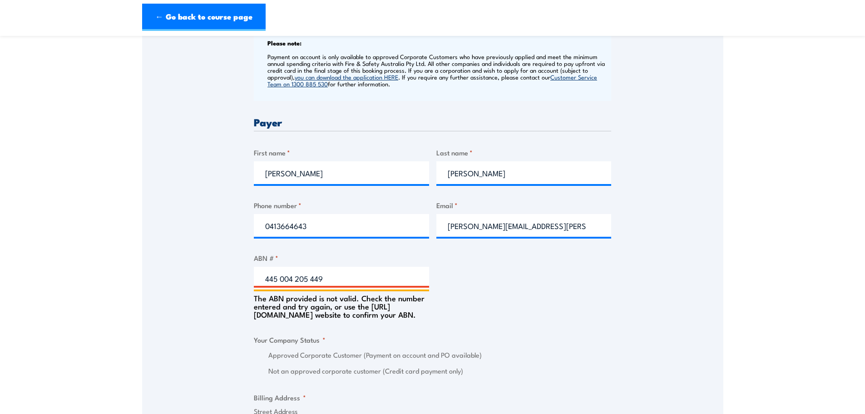
click at [274, 277] on input "445 004 205 449" at bounding box center [341, 278] width 175 height 23
type input "45 004 205 449"
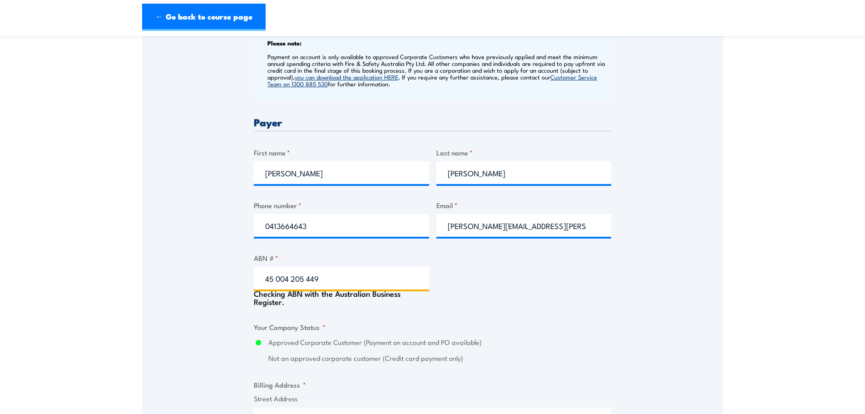
type input "QUALITY BAKERS AUSTRALIA PTY LIMITED"
radio input "true"
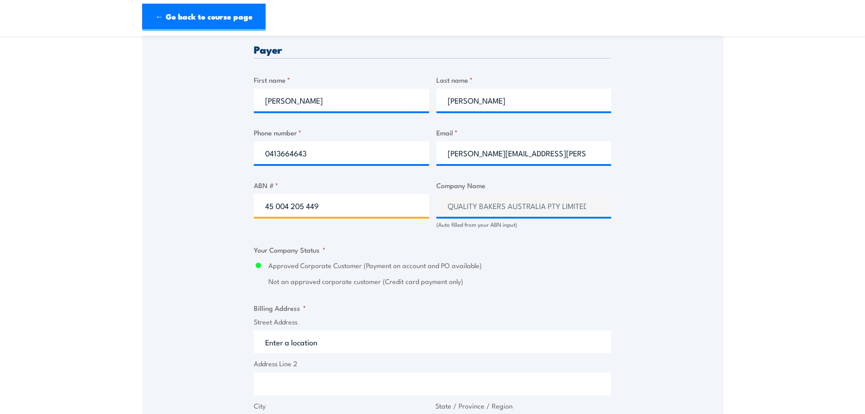
scroll to position [545, 0]
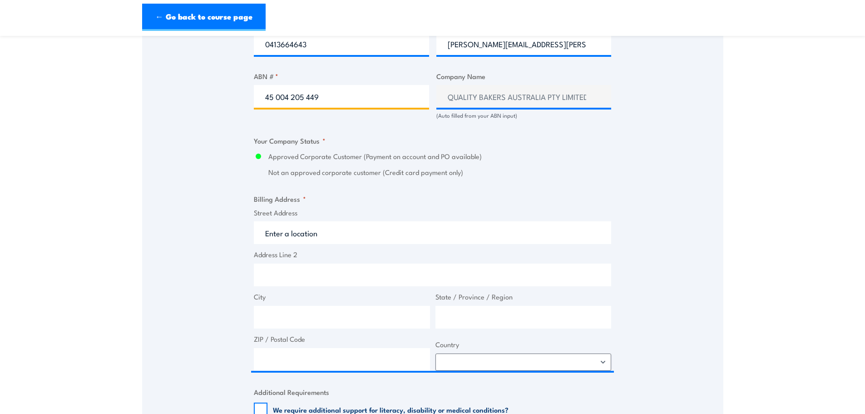
type input "45 004 205 449"
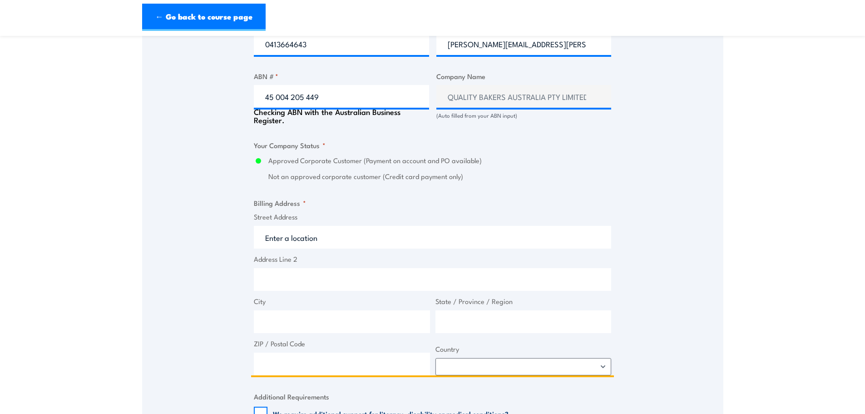
click at [331, 232] on input "Street Address" at bounding box center [433, 237] width 358 height 23
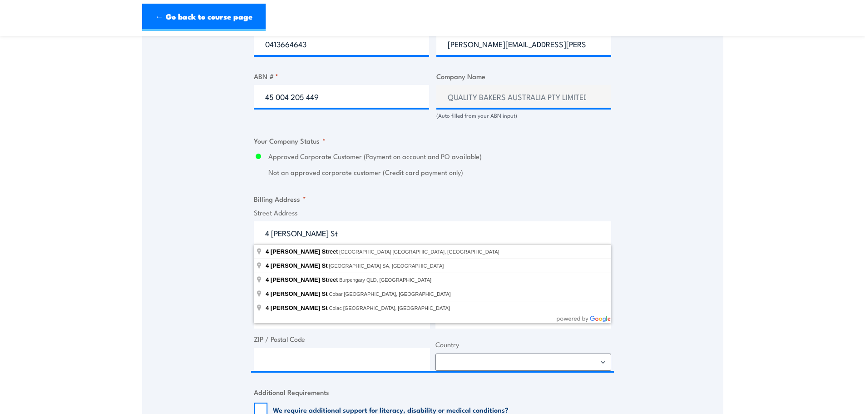
type input "4 Leah Street, Forestville SA, Australia"
drag, startPoint x: 357, startPoint y: 248, endPoint x: 361, endPoint y: 243, distance: 6.8
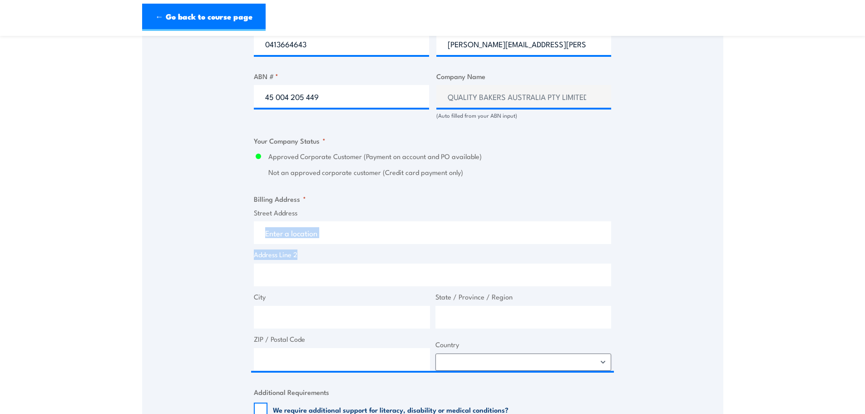
type input "4 Leah St"
type input "Forestville"
type input "South Australia"
type input "5035"
select select "Australia"
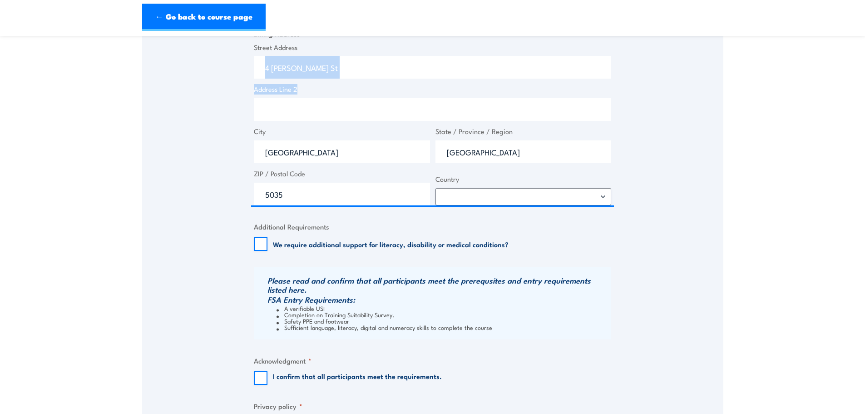
scroll to position [727, 0]
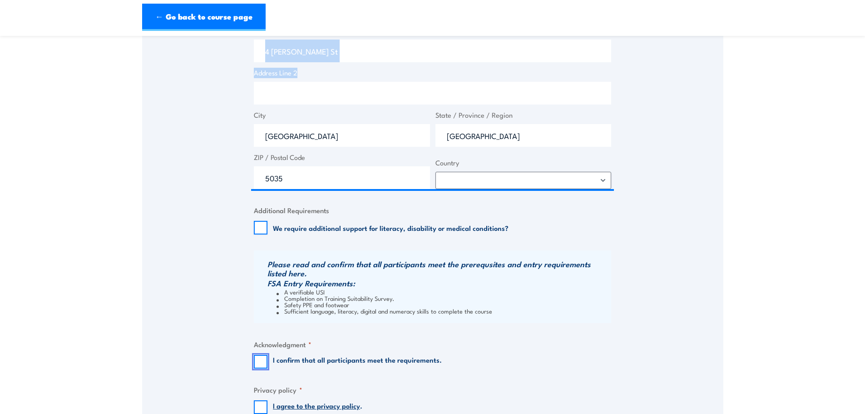
click at [263, 363] on input "I confirm that all participants meet the requirements." at bounding box center [261, 362] width 14 height 14
checkbox input "true"
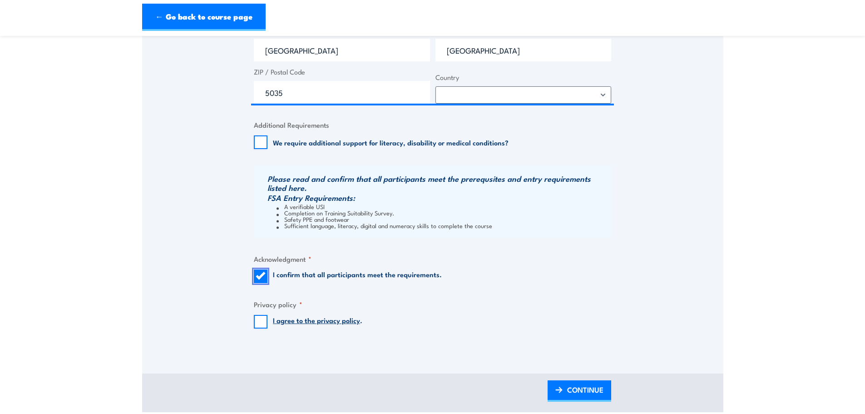
scroll to position [818, 0]
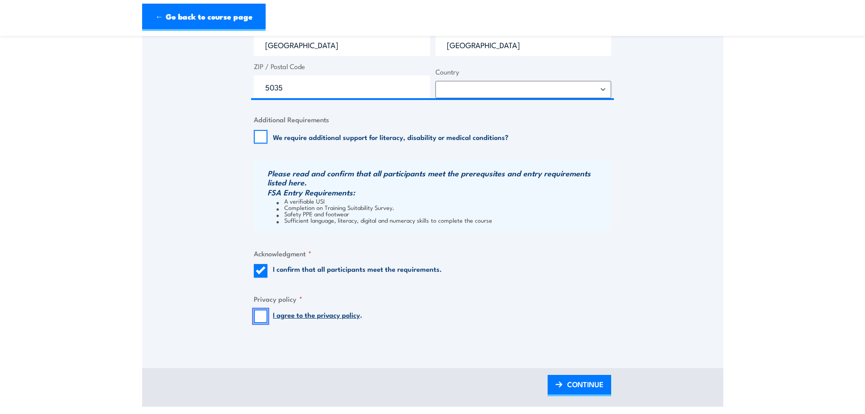
click at [260, 314] on input "I agree to the privacy policy ." at bounding box center [261, 316] width 14 height 14
checkbox input "true"
click at [583, 383] on span "CONTINUE" at bounding box center [585, 384] width 36 height 24
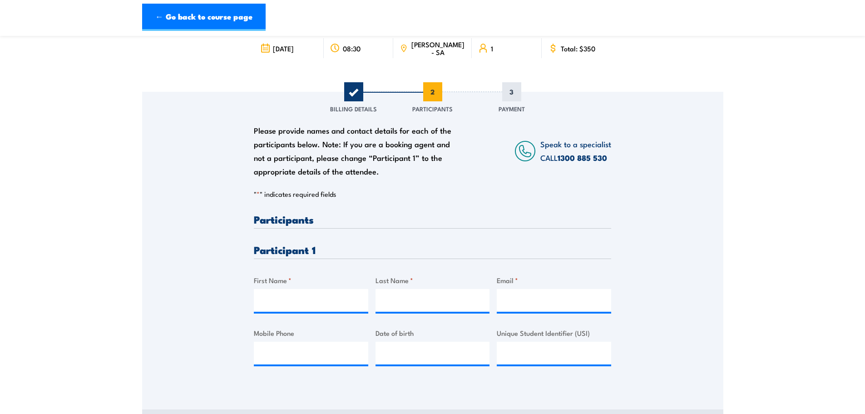
scroll to position [136, 0]
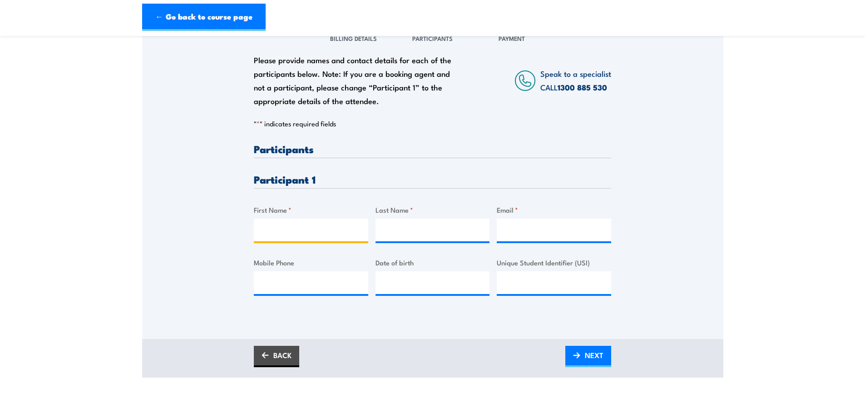
click at [311, 231] on input "First Name *" at bounding box center [311, 230] width 114 height 23
type input "Corey"
type input "Whittle"
type input "corey.whittle@goodmanfielder.com.au"
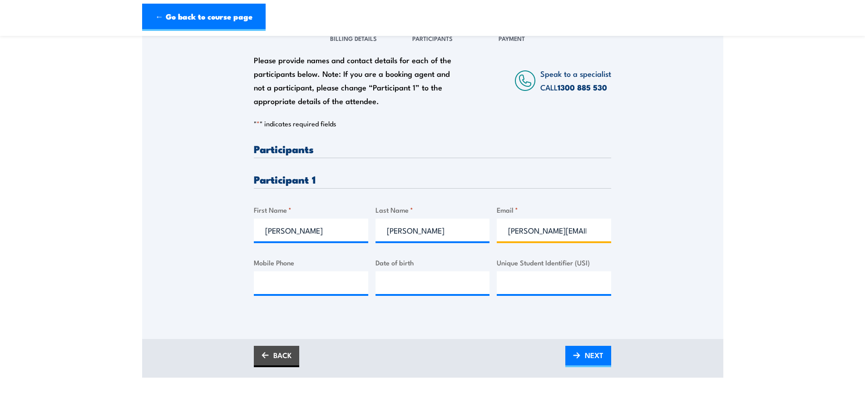
type input "0413664643"
click at [422, 274] on input "__/__/____" at bounding box center [433, 282] width 114 height 23
type input "15/07/1978"
click at [547, 282] on input "Unique Student Identifier (USI)" at bounding box center [554, 282] width 114 height 23
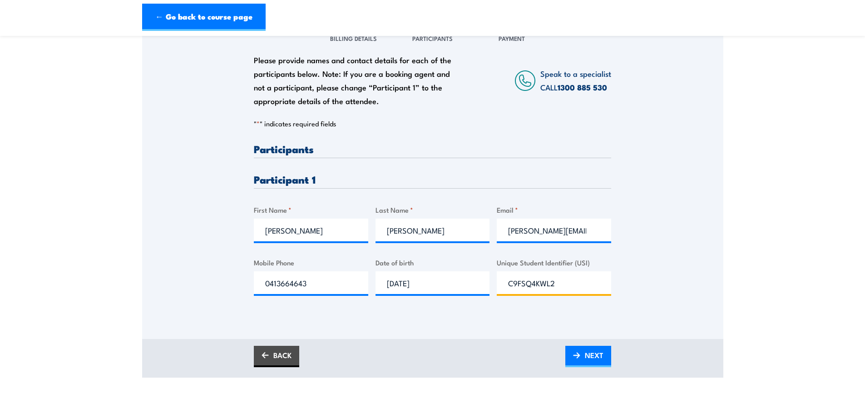
click at [532, 283] on input "C9FSQ4KWL2" at bounding box center [554, 282] width 114 height 23
type input "C9FSQ4KWL2"
click at [592, 359] on span "NEXT" at bounding box center [594, 355] width 19 height 24
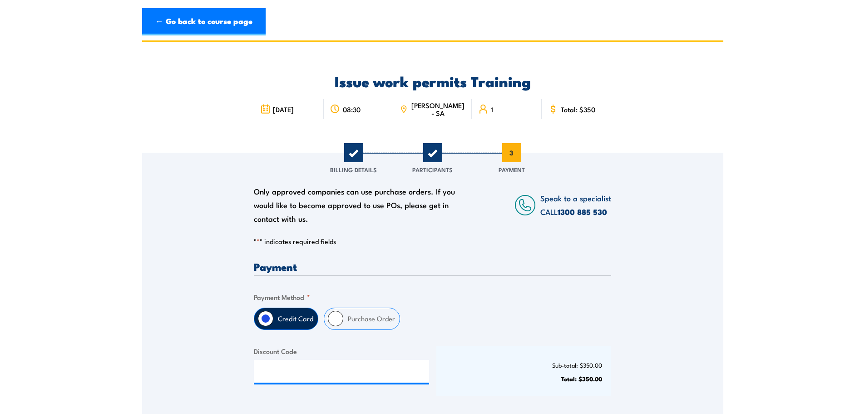
scroll to position [0, 0]
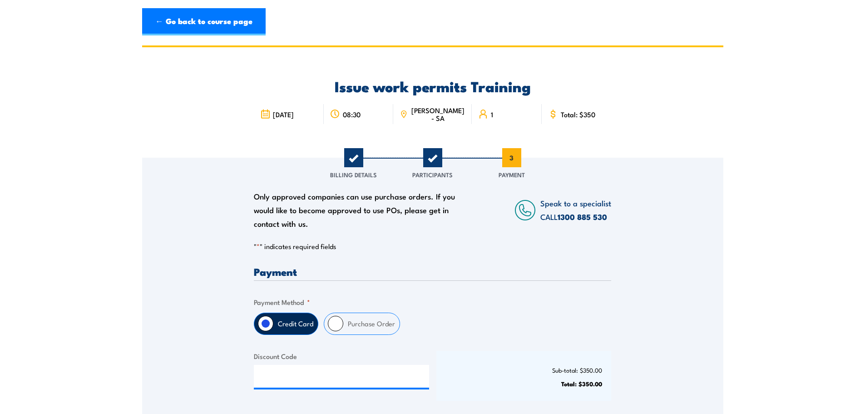
click at [371, 326] on label "Purchase Order" at bounding box center [371, 323] width 56 height 21
click at [343, 326] on input "Purchase Order" at bounding box center [335, 323] width 15 height 15
radio input "true"
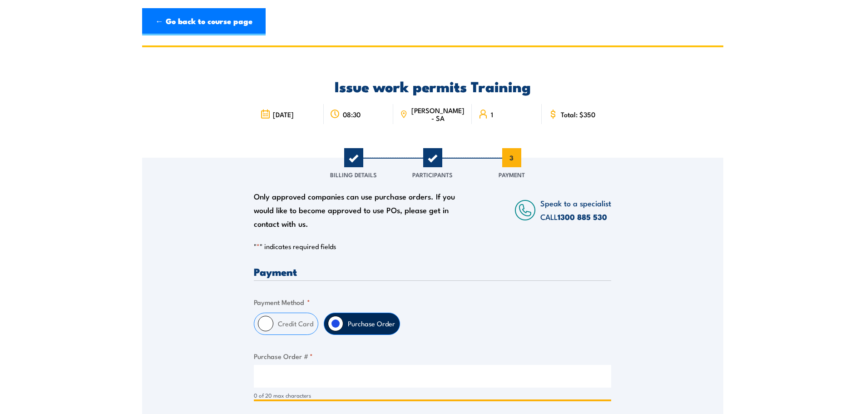
click at [356, 369] on input "Purchase Order # *" at bounding box center [433, 376] width 358 height 23
paste input "4506638317"
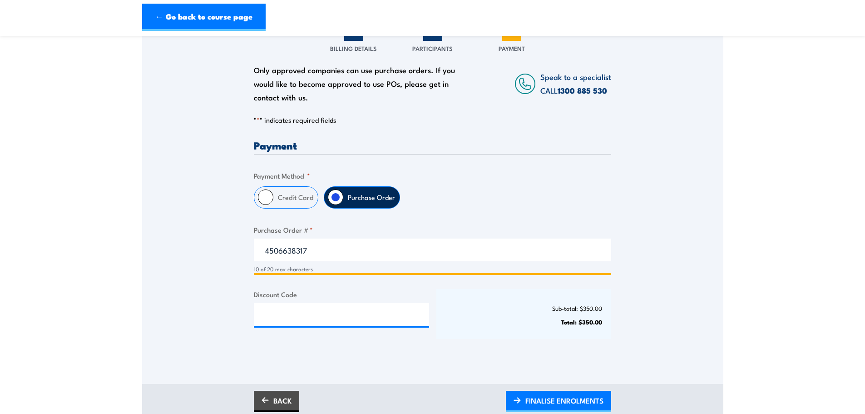
scroll to position [136, 0]
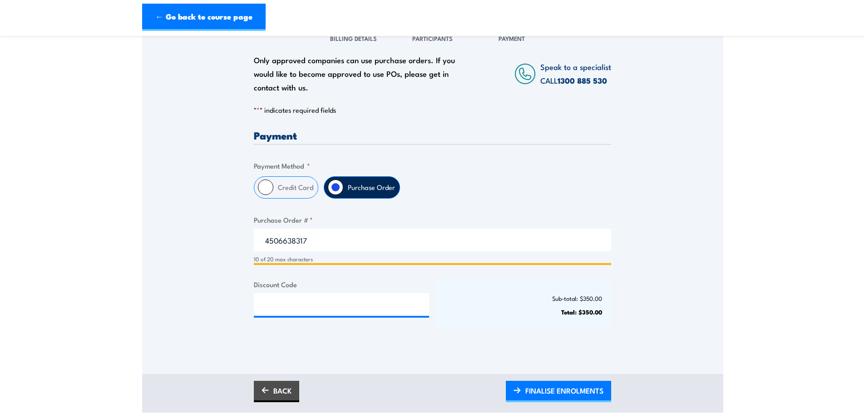
type input "4506638317"
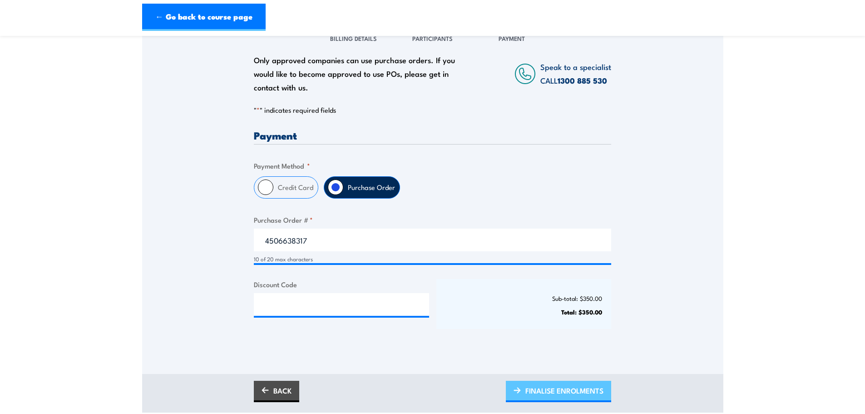
click at [584, 388] on span "FINALISE ENROLMENTS" at bounding box center [565, 390] width 78 height 24
